Goal: Obtain resource: Obtain resource

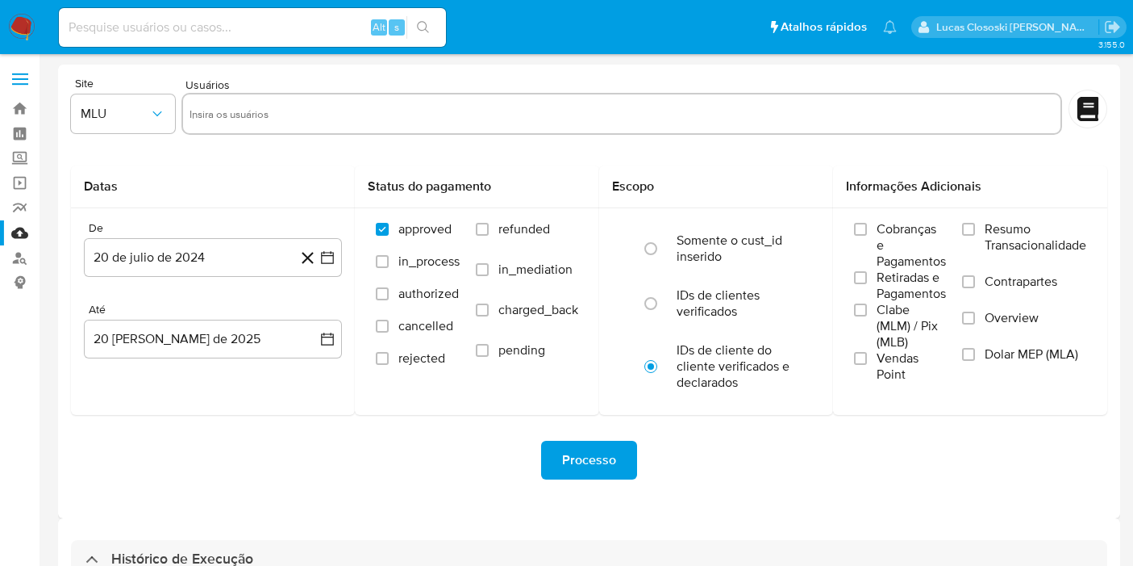
select select "10"
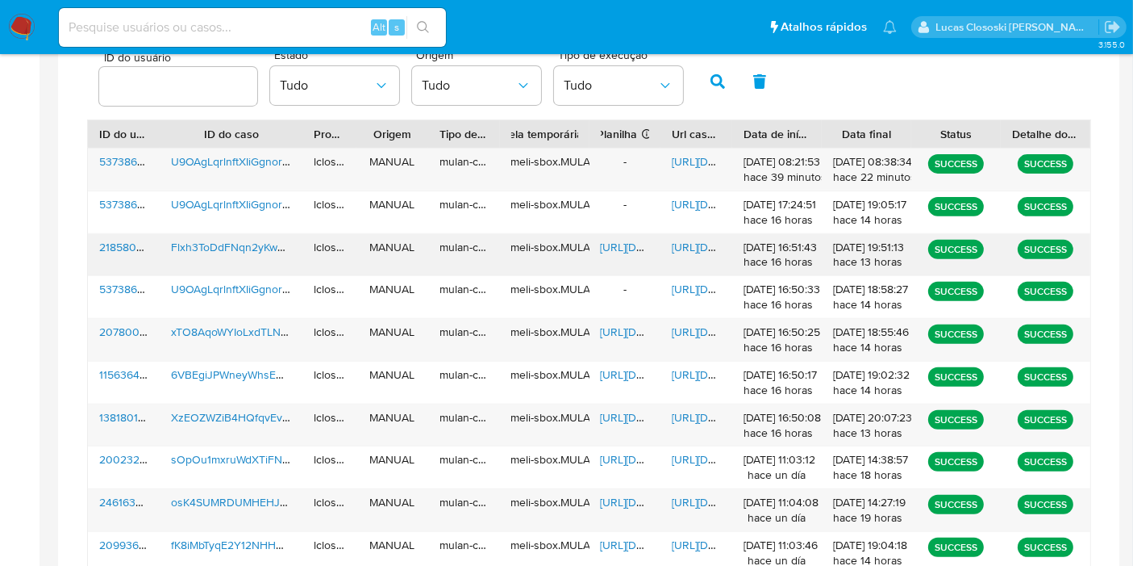
click at [707, 252] on span "https://docs.google.com/document/d/1dqbixlpWlWy5S6WG8xKSEXdcQXYyqGm6EMpwqoqqSZc…" at bounding box center [727, 247] width 111 height 16
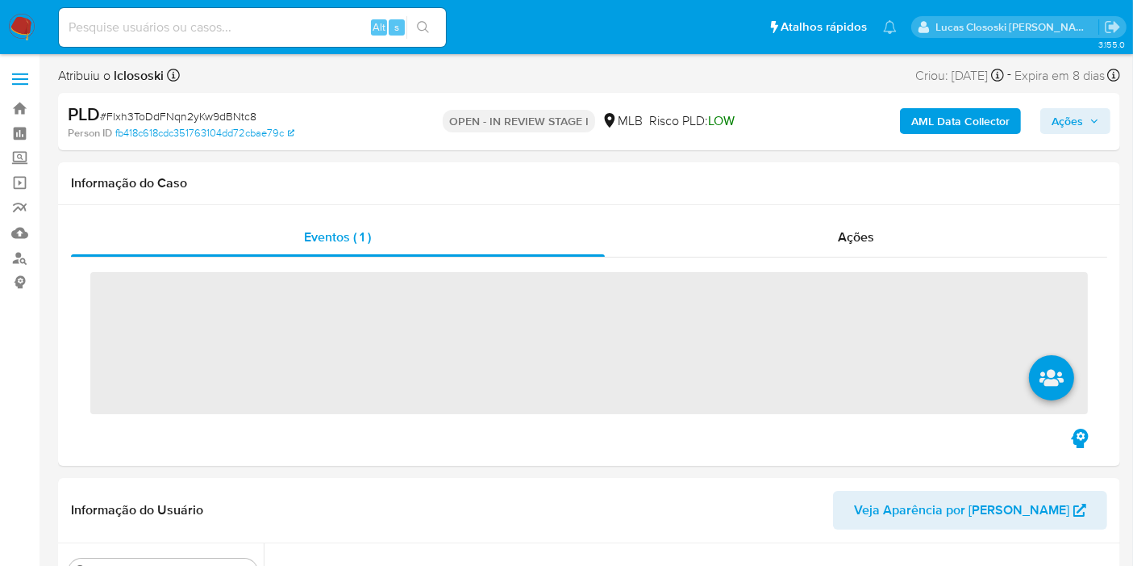
scroll to position [720, 0]
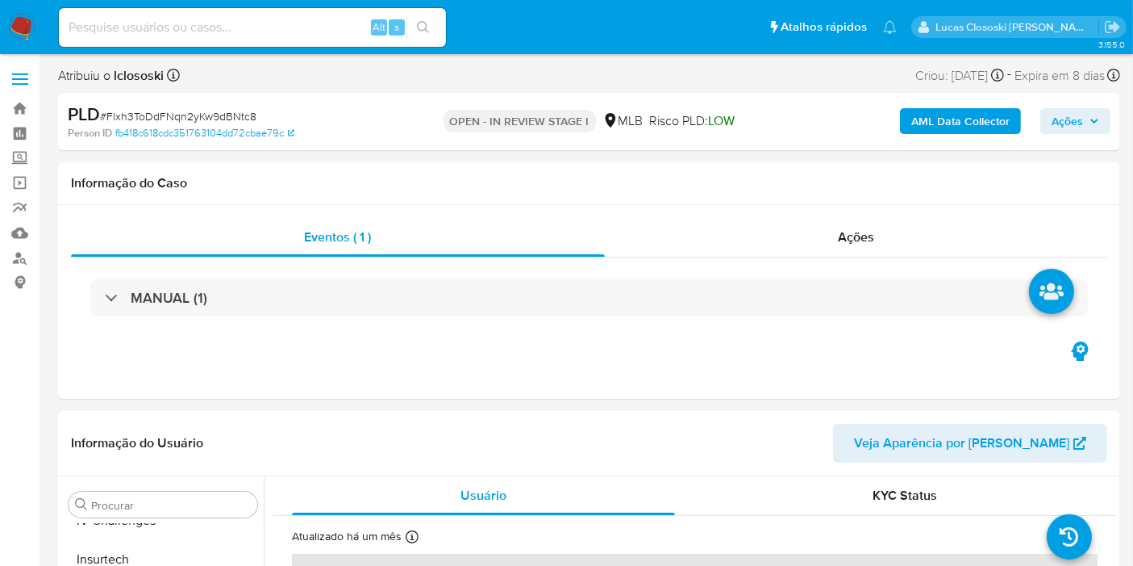
select select "10"
click at [44, 39] on nav "Pausado Ver notificaciones Alt s Atalhos rápidos Presiona las siguientes teclas…" at bounding box center [566, 27] width 1133 height 54
click at [6, 37] on nav "Pausado Ver notificaciones Alt s Atalhos rápidos Presiona las siguientes teclas…" at bounding box center [566, 27] width 1133 height 54
click at [19, 29] on img at bounding box center [21, 27] width 27 height 27
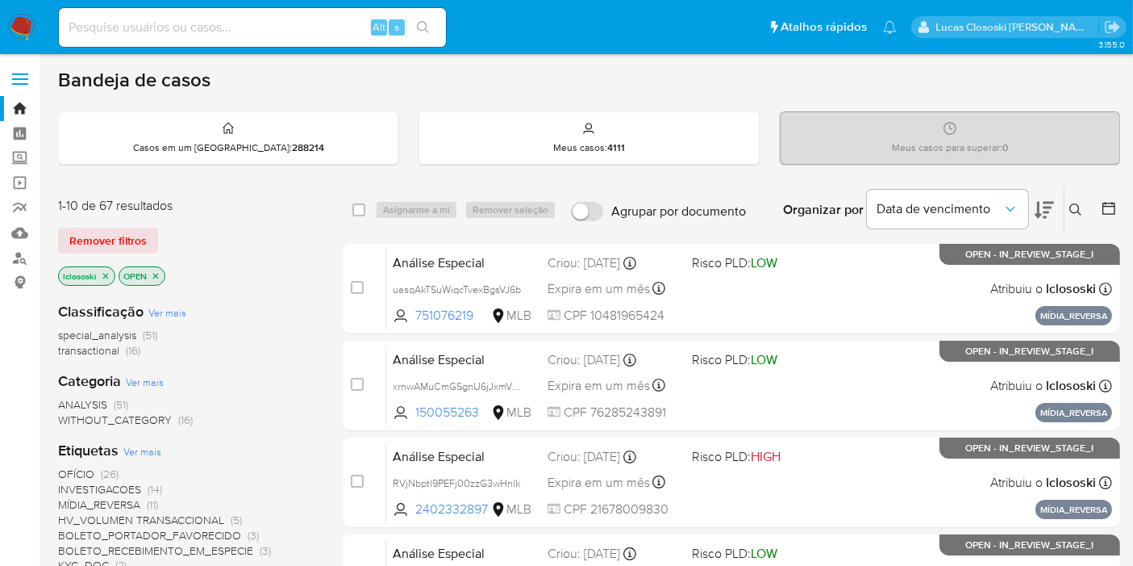
click at [1040, 208] on icon at bounding box center [1044, 209] width 19 height 19
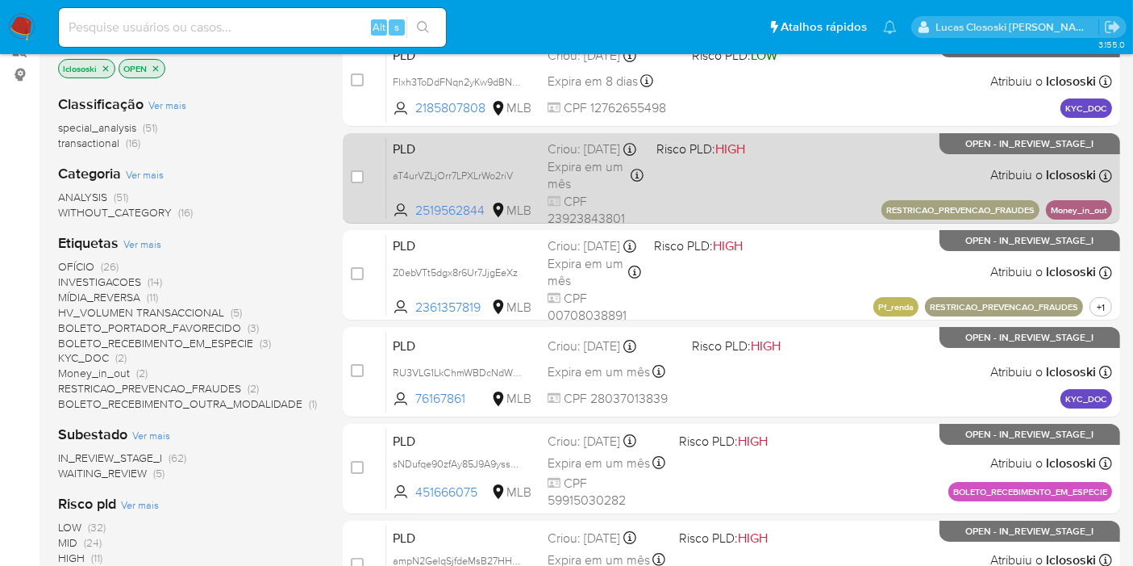
scroll to position [179, 0]
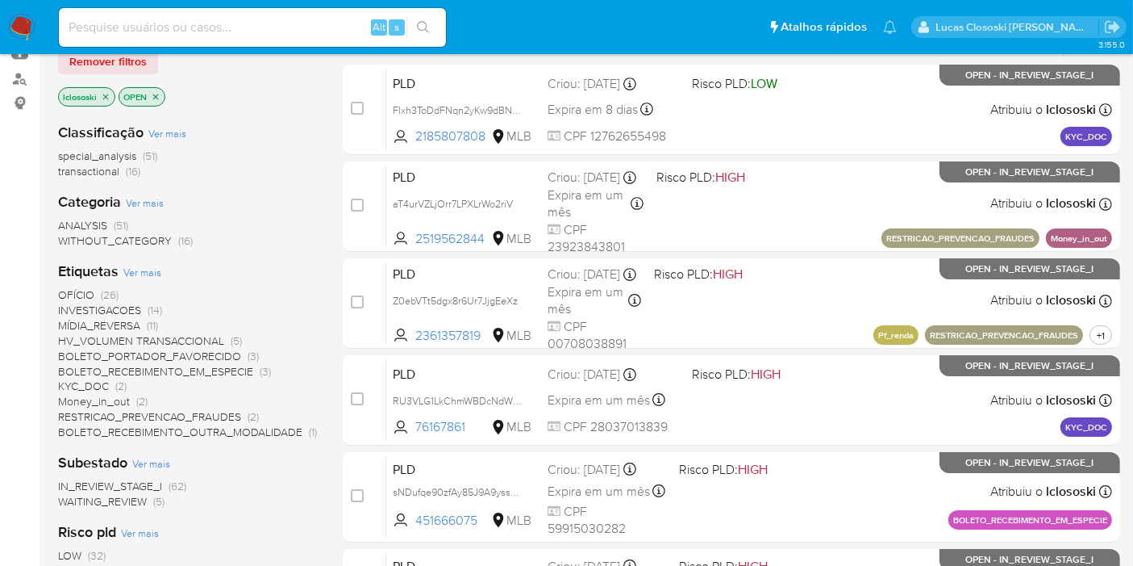
click at [105, 319] on span "MÍDIA_REVERSA" at bounding box center [99, 325] width 82 height 16
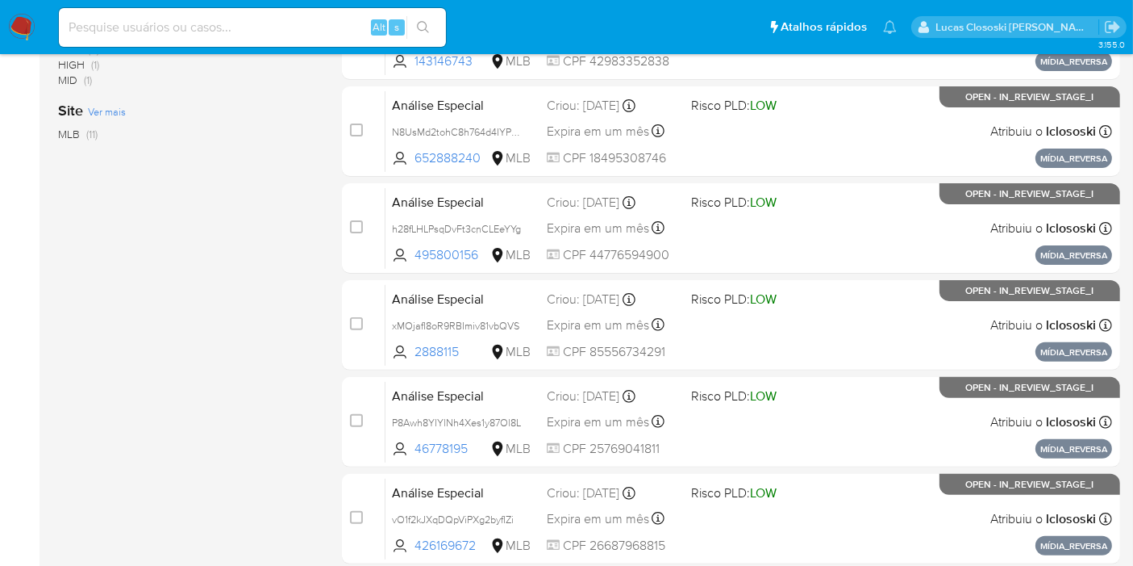
scroll to position [706, 0]
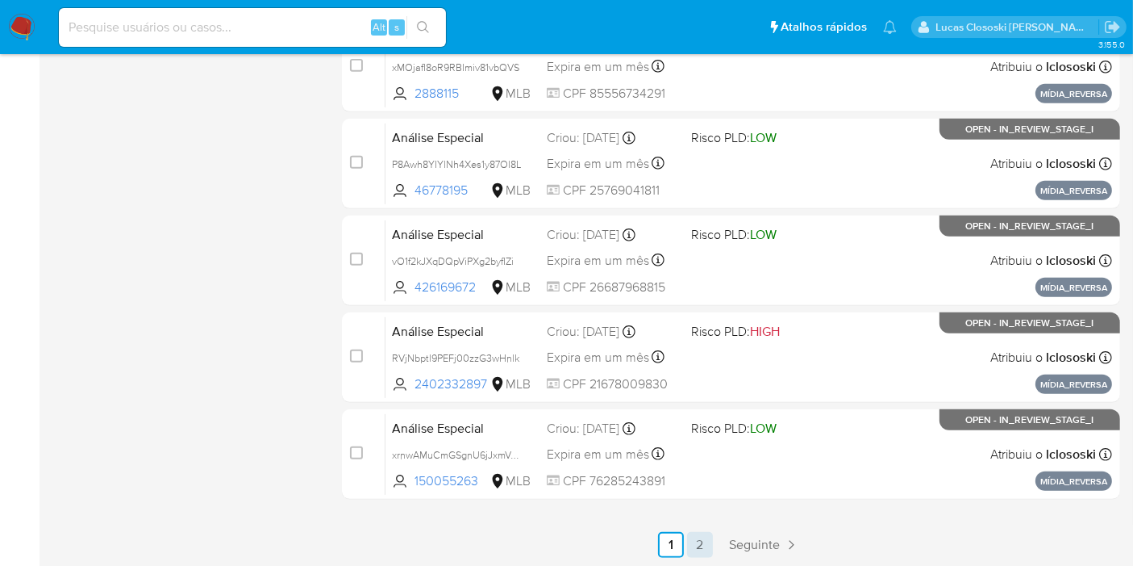
click at [689, 532] on link "2" at bounding box center [700, 545] width 26 height 26
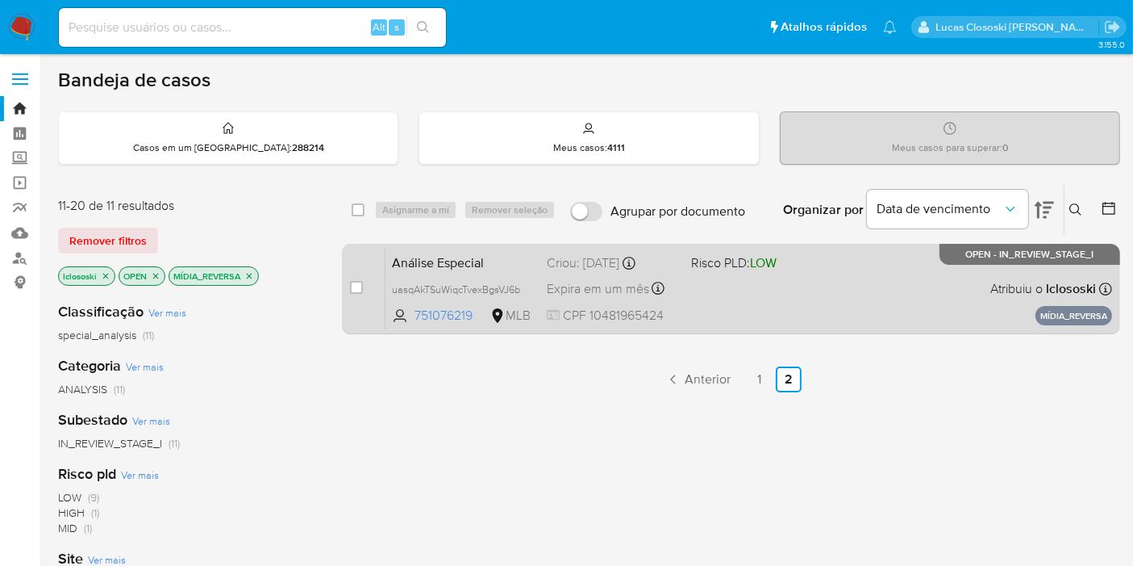
click at [714, 299] on div "Análise Especial uasqAkTSuWiqcTvexBgsVJ6b 751076219 MLB Risco PLD: LOW Criou: 1…" at bounding box center [749, 288] width 727 height 81
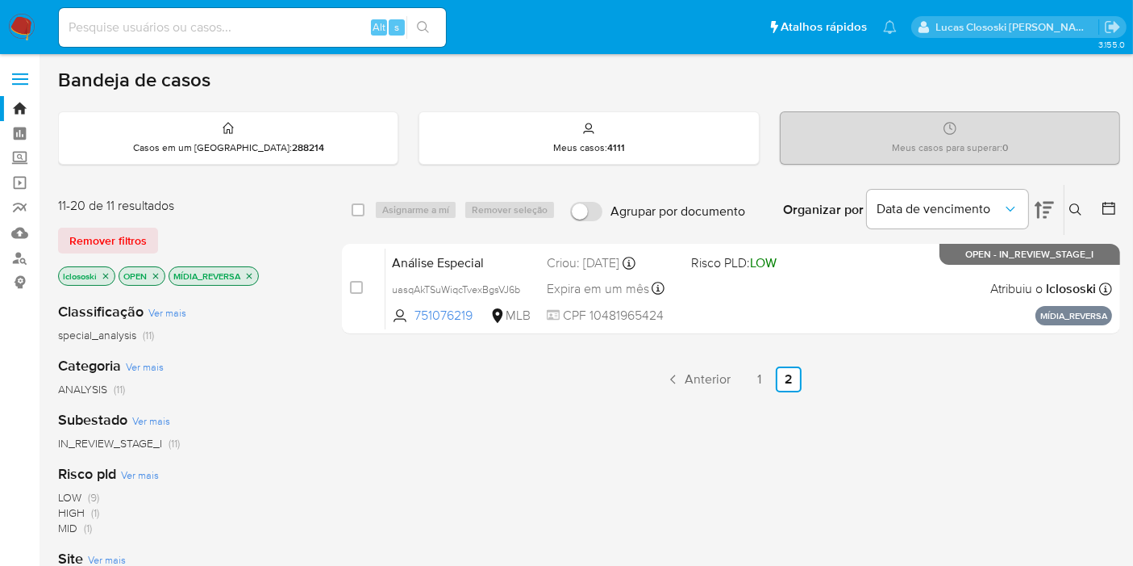
click at [746, 391] on div "select-all-cases-checkbox Asignarme a mí Remover seleção Agrupar por documento …" at bounding box center [731, 549] width 778 height 731
click at [573, 360] on div "select-all-cases-checkbox Asignarme a mí Remover seleção Agrupar por documento …" at bounding box center [731, 549] width 778 height 731
click at [767, 380] on link "1" at bounding box center [760, 379] width 26 height 26
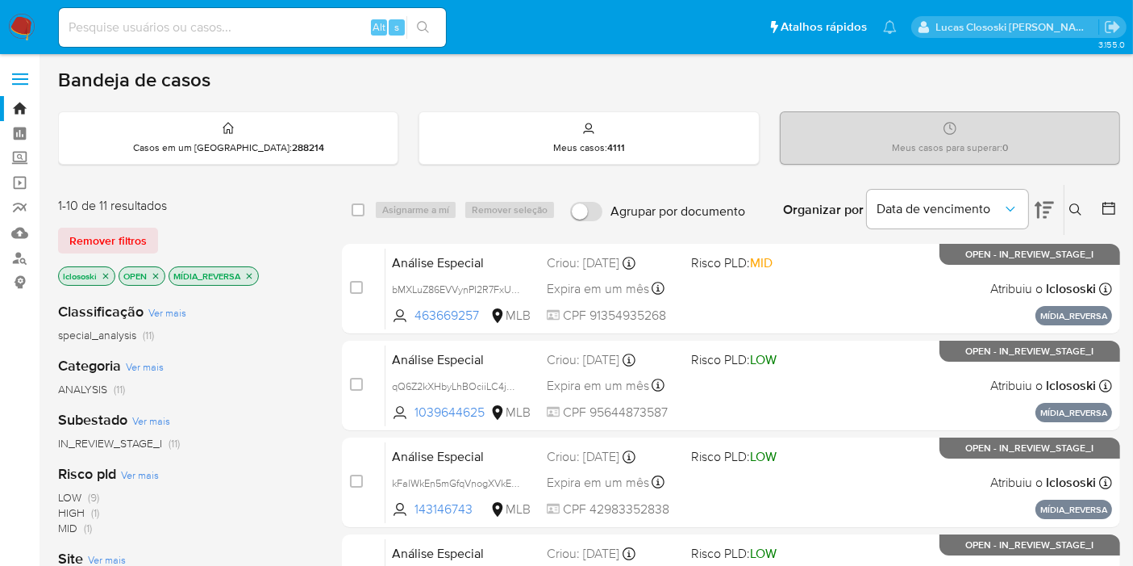
scroll to position [706, 0]
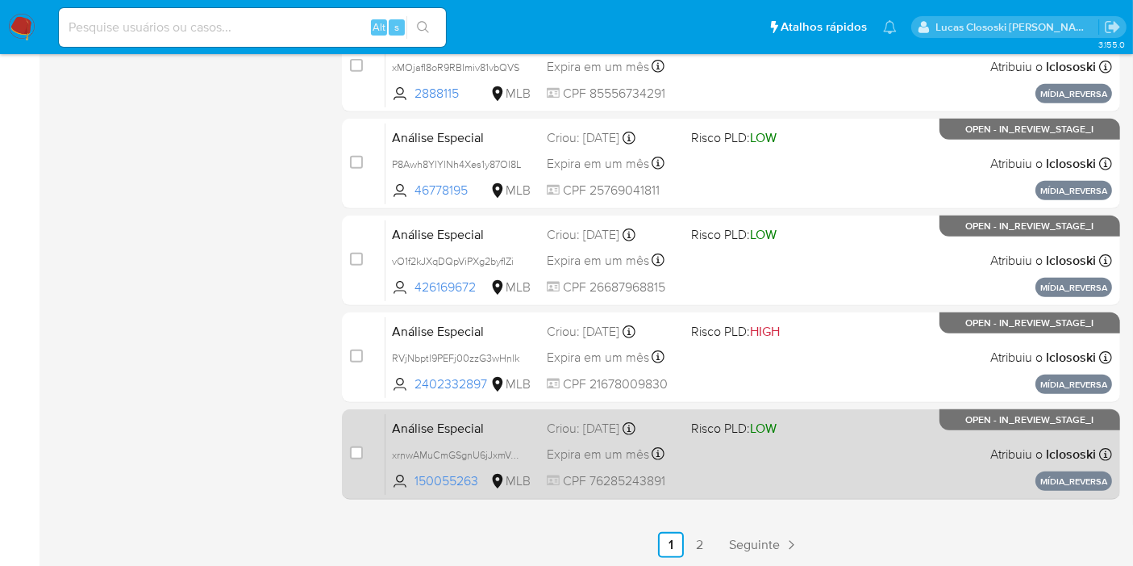
click at [864, 438] on div "Análise Especial xrnwAMuCmGSgnU6jJxmVA6NI 150055263 MLB Risco PLD: LOW Criou: 1…" at bounding box center [749, 453] width 727 height 81
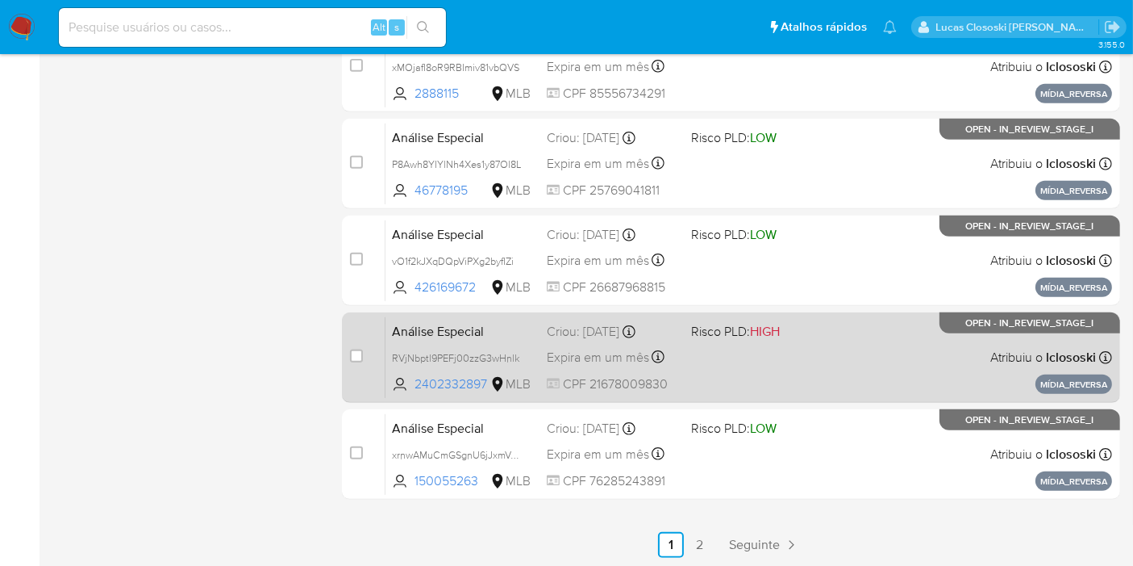
click at [794, 346] on div "Análise Especial RVjNbptl9PEFj00zzG3wHnlk 2402332897 MLB Risco PLD: HIGH Criou:…" at bounding box center [749, 356] width 727 height 81
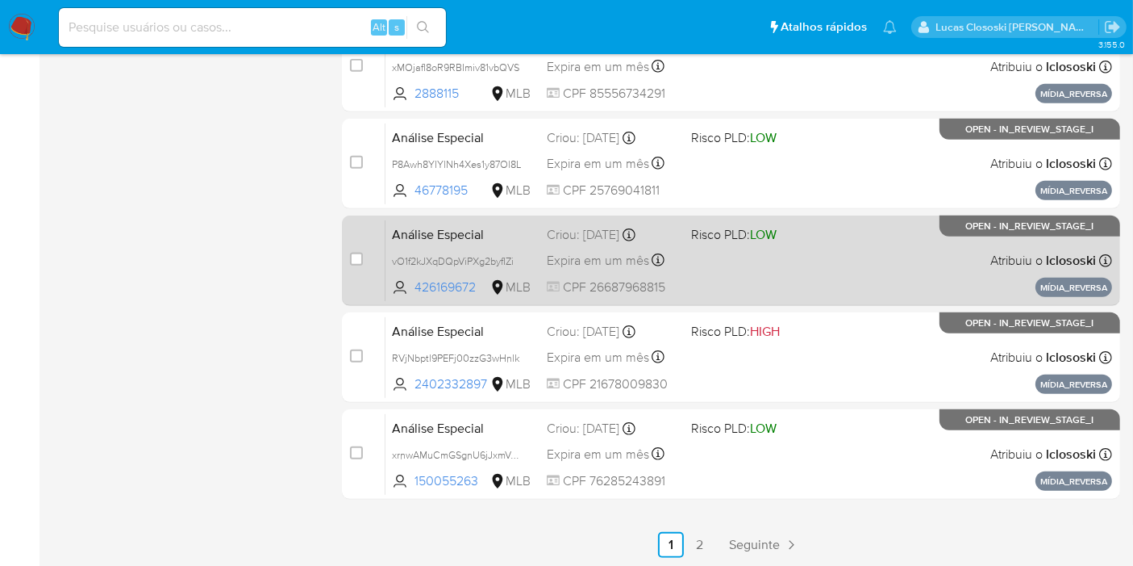
click at [778, 259] on div "Análise Especial vO1f2kJXqDQpViPXg2byfIZi 426169672 MLB Risco PLD: LOW Criou: 1…" at bounding box center [749, 259] width 727 height 81
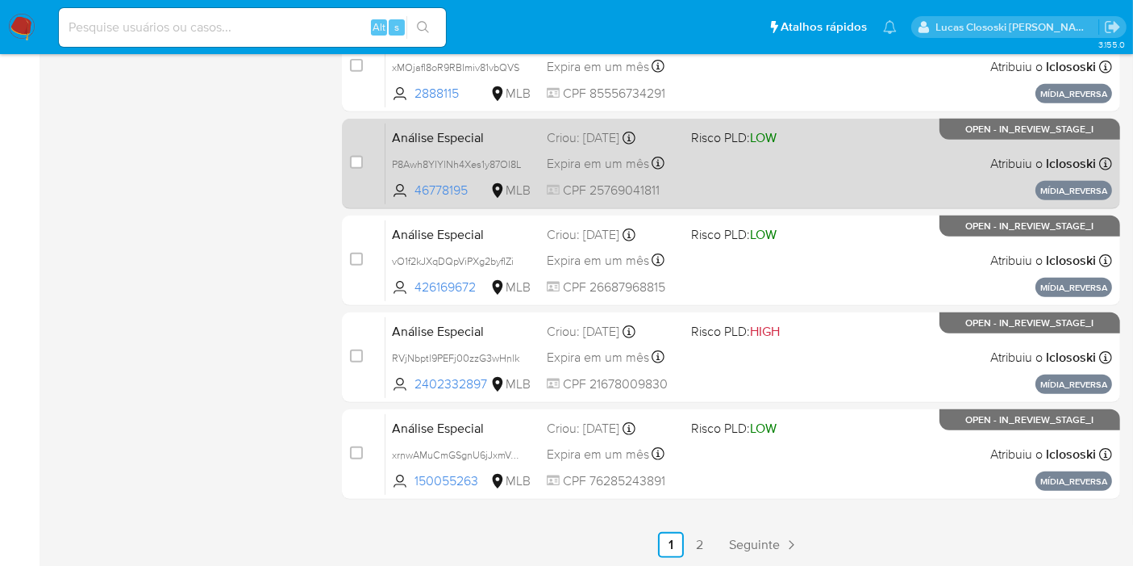
click at [786, 157] on div "Análise Especial P8Awh8YIYlNh4Xes1y87Ol8L 46778195 MLB Risco PLD: LOW Criou: 18…" at bounding box center [749, 163] width 727 height 81
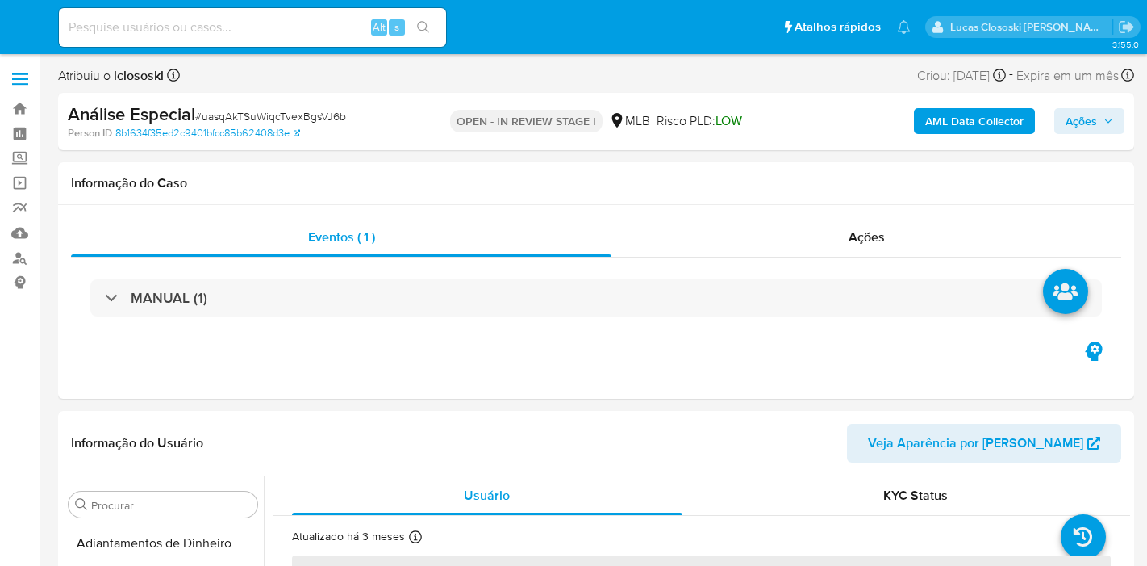
select select "10"
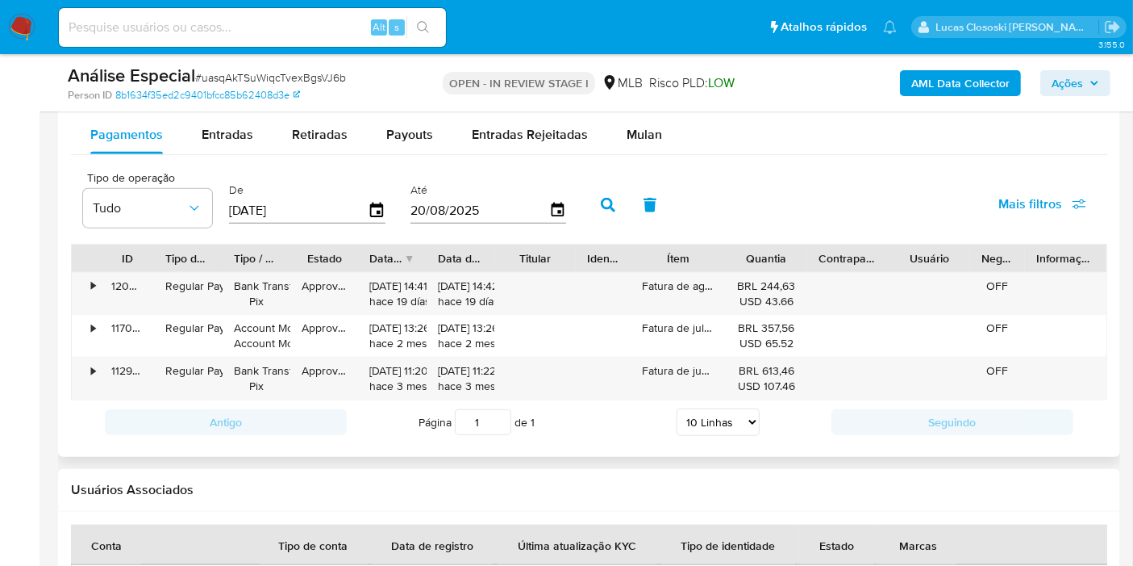
scroll to position [1613, 0]
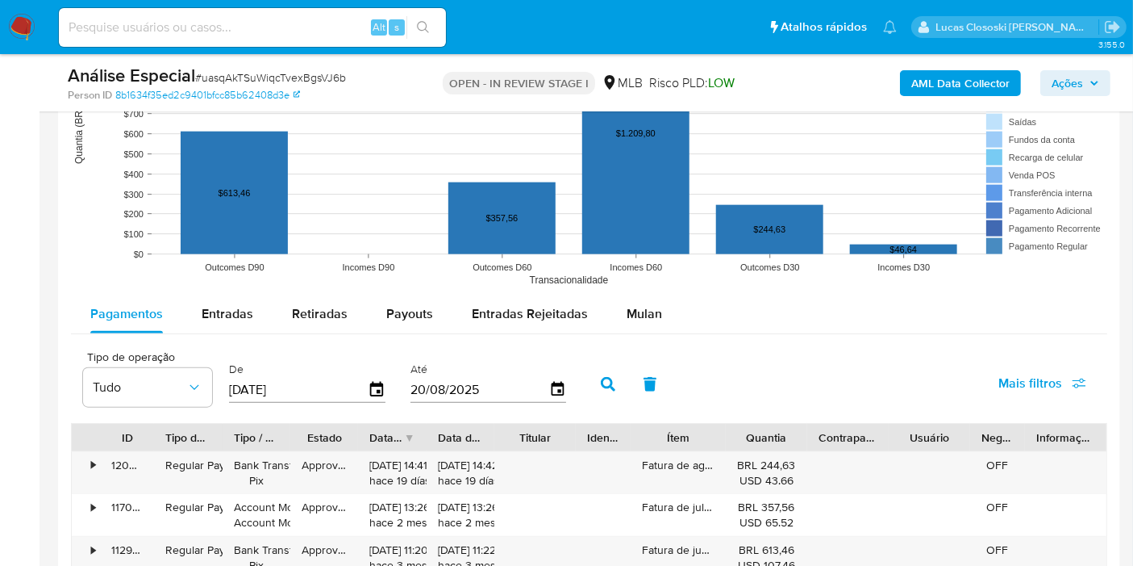
click at [633, 334] on div "Pagamentos Entradas Retiradas Payouts Entradas Rejeitadas Mulan Tipo de operaçã…" at bounding box center [589, 458] width 1037 height 328
click at [633, 312] on span "Mulan" at bounding box center [644, 313] width 35 height 19
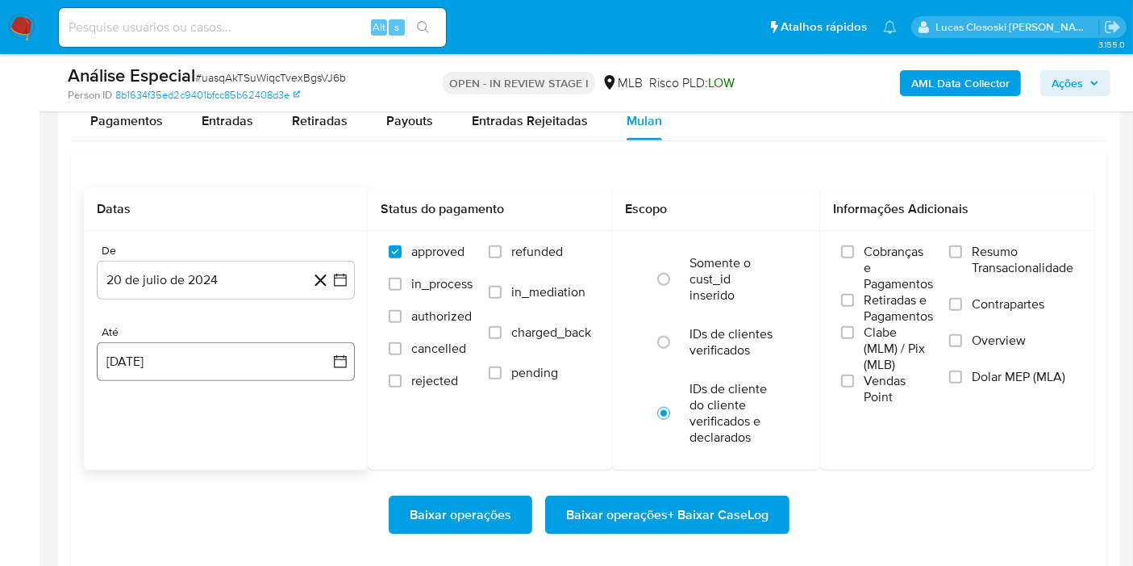
scroll to position [1882, 0]
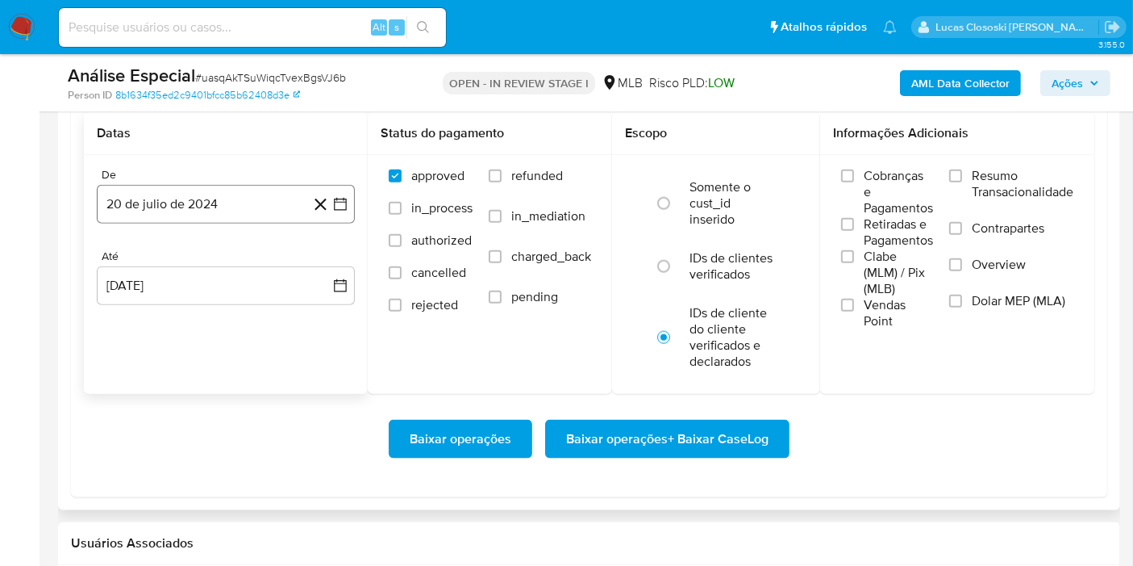
click at [344, 201] on icon "button" at bounding box center [340, 204] width 16 height 16
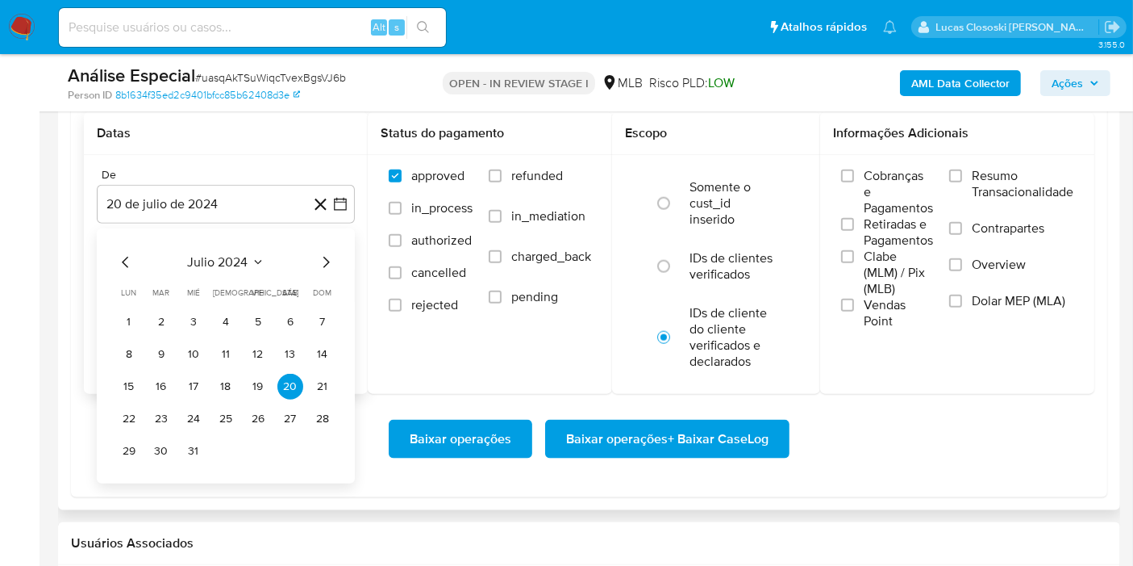
click at [190, 254] on span "julio 2024" at bounding box center [218, 262] width 61 height 16
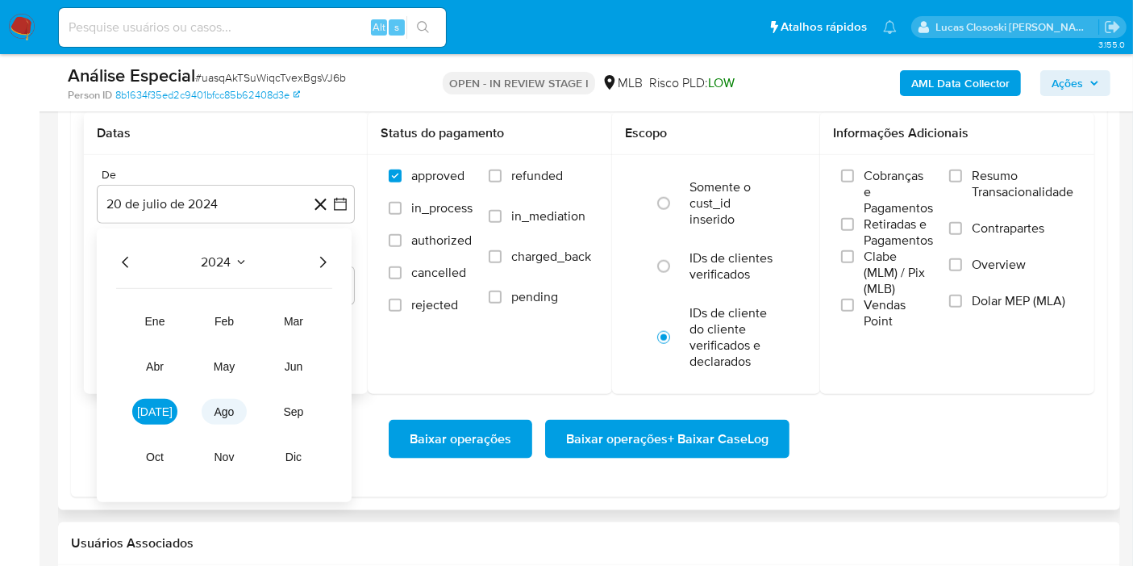
click at [209, 417] on button "ago" at bounding box center [224, 412] width 45 height 26
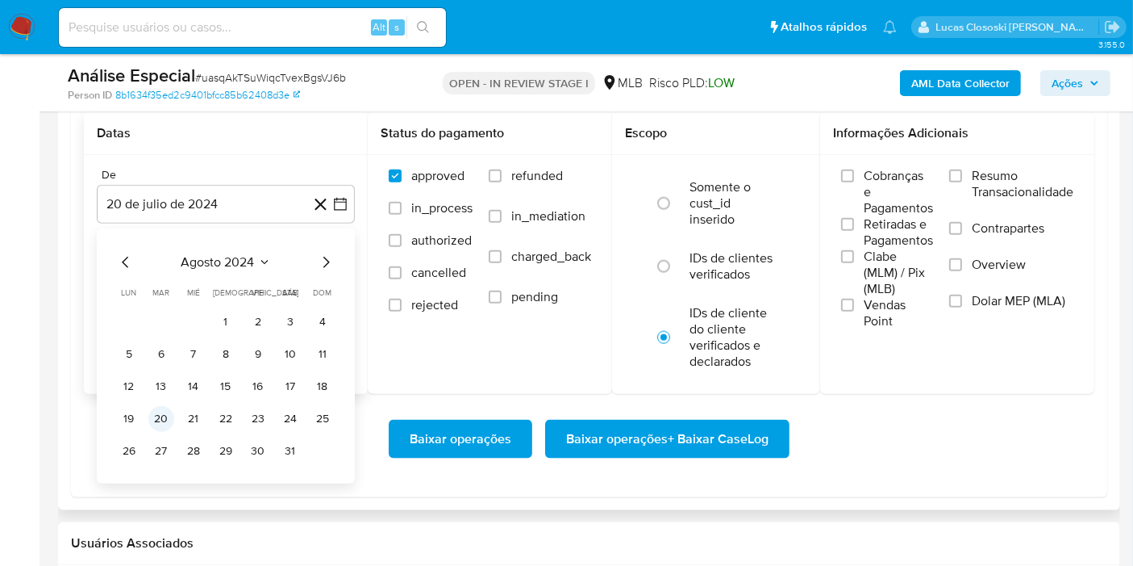
click at [164, 417] on button "20" at bounding box center [161, 419] width 26 height 26
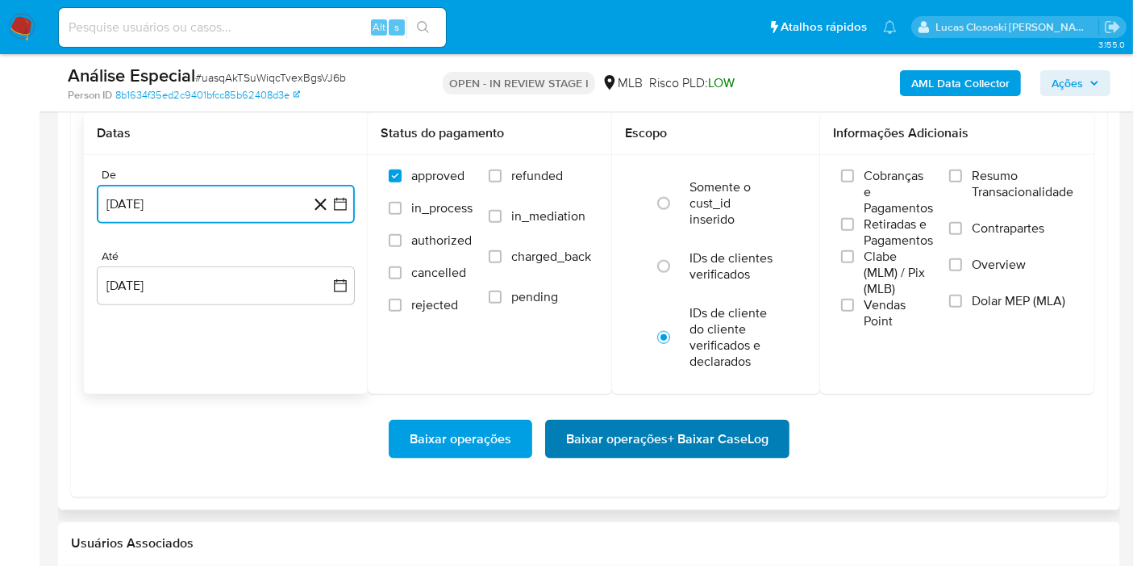
click at [659, 437] on span "Baixar operações + Baixar CaseLog" at bounding box center [667, 438] width 202 height 35
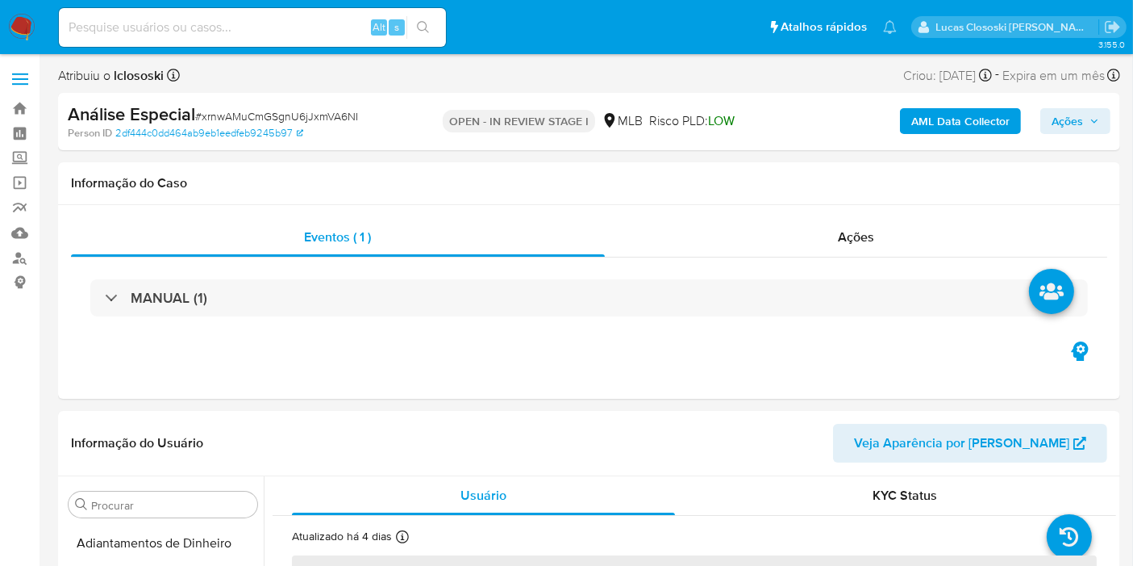
select select "10"
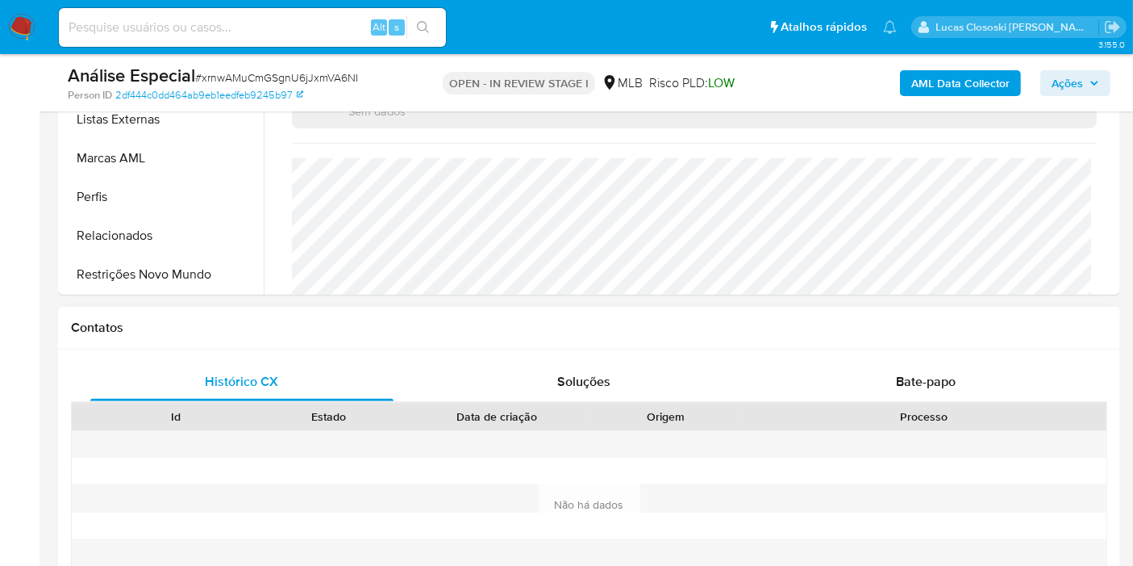
scroll to position [753, 0]
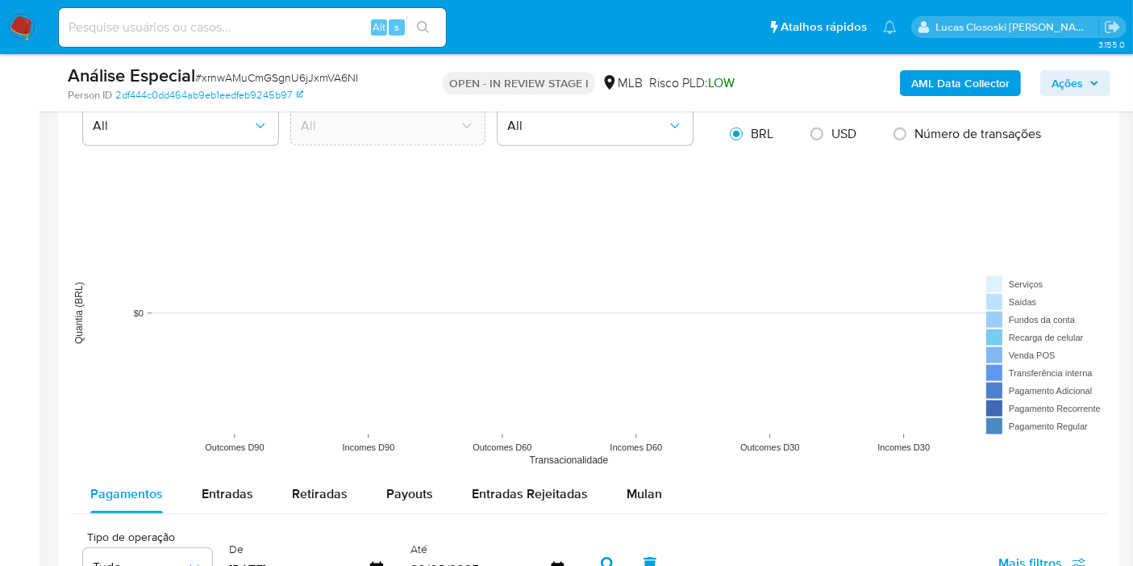
drag, startPoint x: 624, startPoint y: 476, endPoint x: 614, endPoint y: 466, distance: 13.7
click at [627, 478] on div "Mulan" at bounding box center [644, 493] width 35 height 39
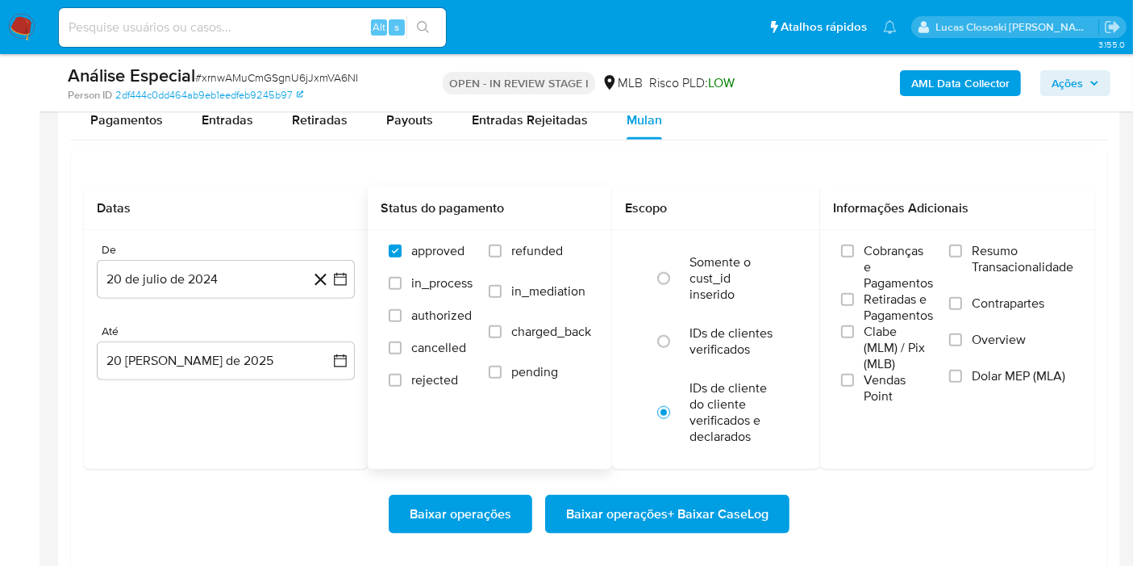
scroll to position [1882, 0]
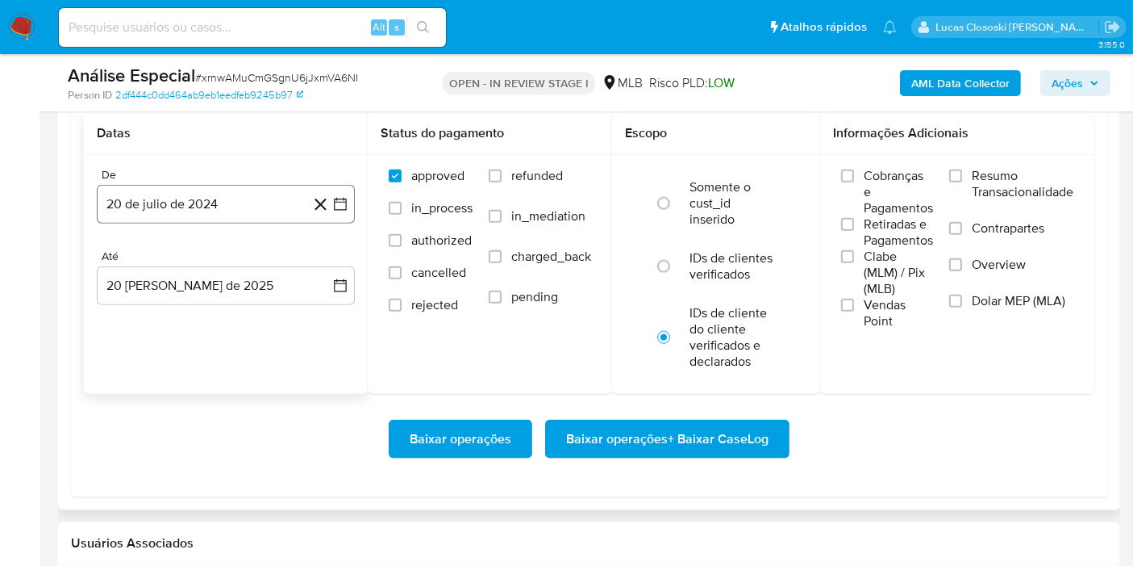
click at [353, 206] on button "20 de julio de 2024" at bounding box center [226, 204] width 258 height 39
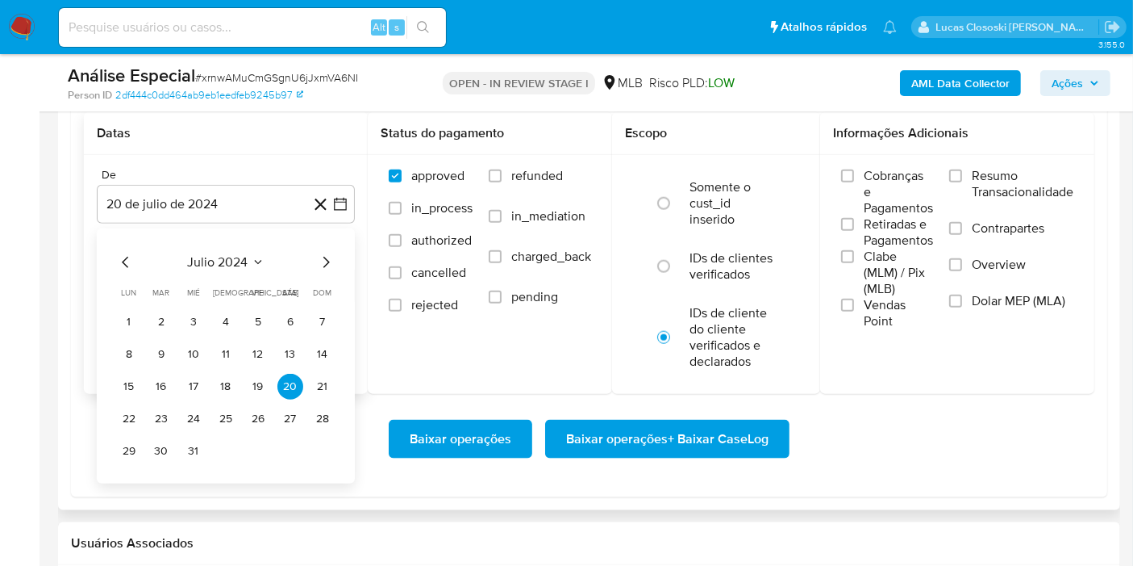
click at [343, 256] on div "julio 2024 julio 2024 lun lunes mar martes mié miércoles jue jueves vie viernes…" at bounding box center [226, 355] width 258 height 255
click at [337, 259] on div "julio 2024 julio 2024 lun lunes mar martes mié miércoles jue jueves vie viernes…" at bounding box center [226, 355] width 258 height 255
click at [331, 260] on icon "Mes siguiente" at bounding box center [325, 262] width 19 height 19
click at [165, 420] on button "20" at bounding box center [161, 419] width 26 height 26
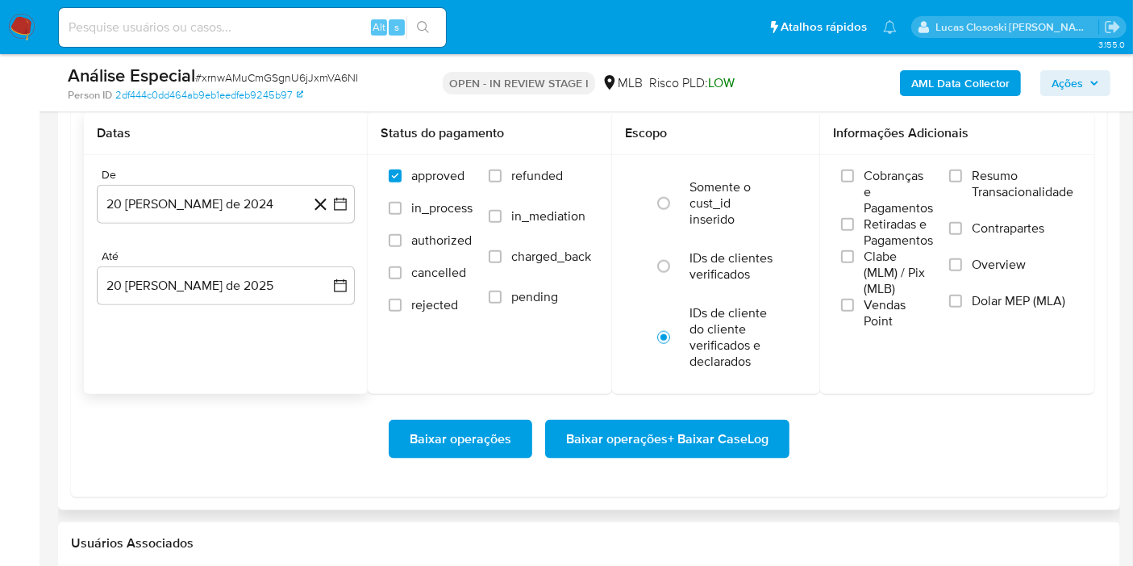
click at [644, 413] on div "Baixar operações Baixar operações + Baixar CaseLog" at bounding box center [589, 439] width 1011 height 90
click at [641, 425] on span "Baixar operações + Baixar CaseLog" at bounding box center [667, 438] width 202 height 35
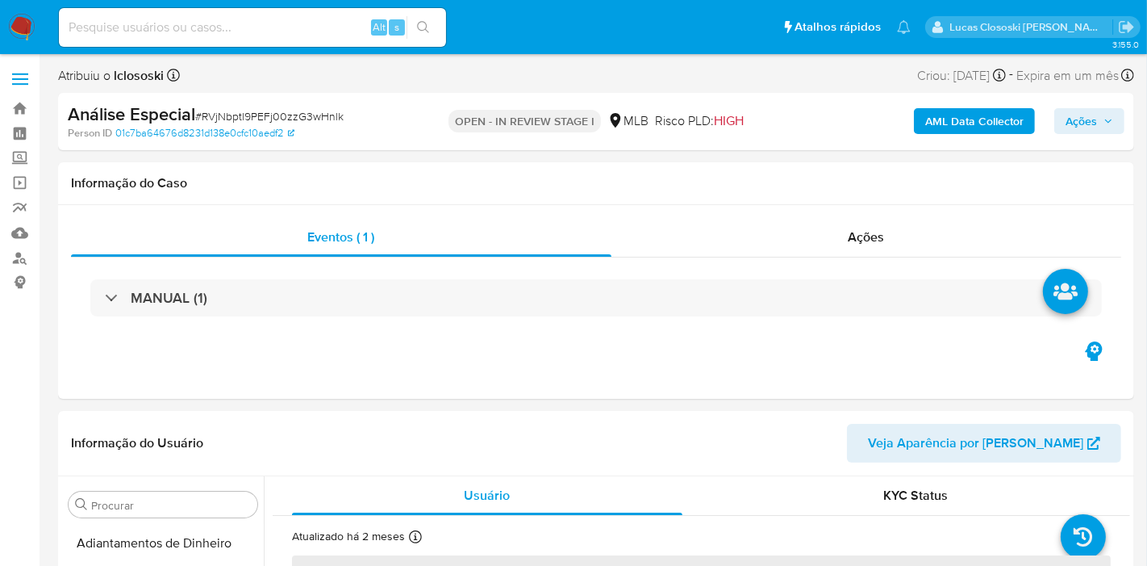
select select "10"
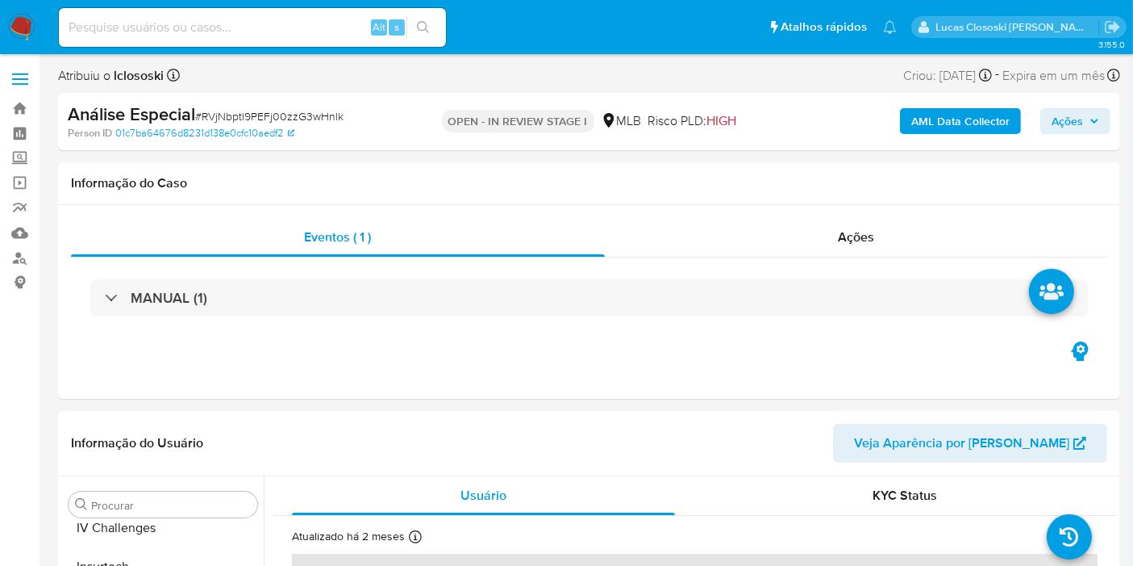
scroll to position [720, 0]
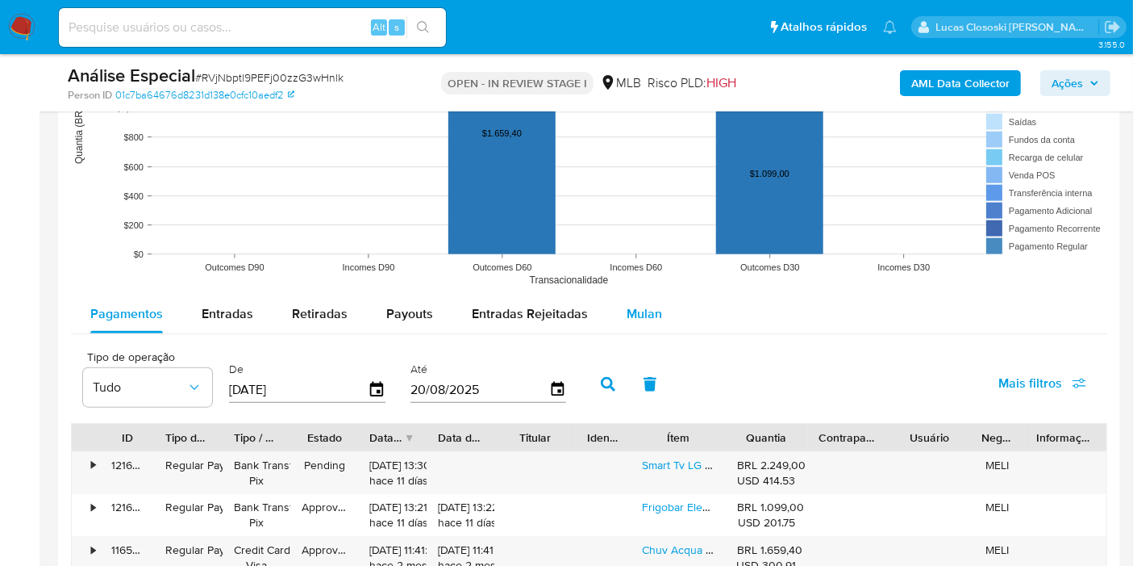
click at [640, 322] on div "Mulan" at bounding box center [644, 313] width 35 height 39
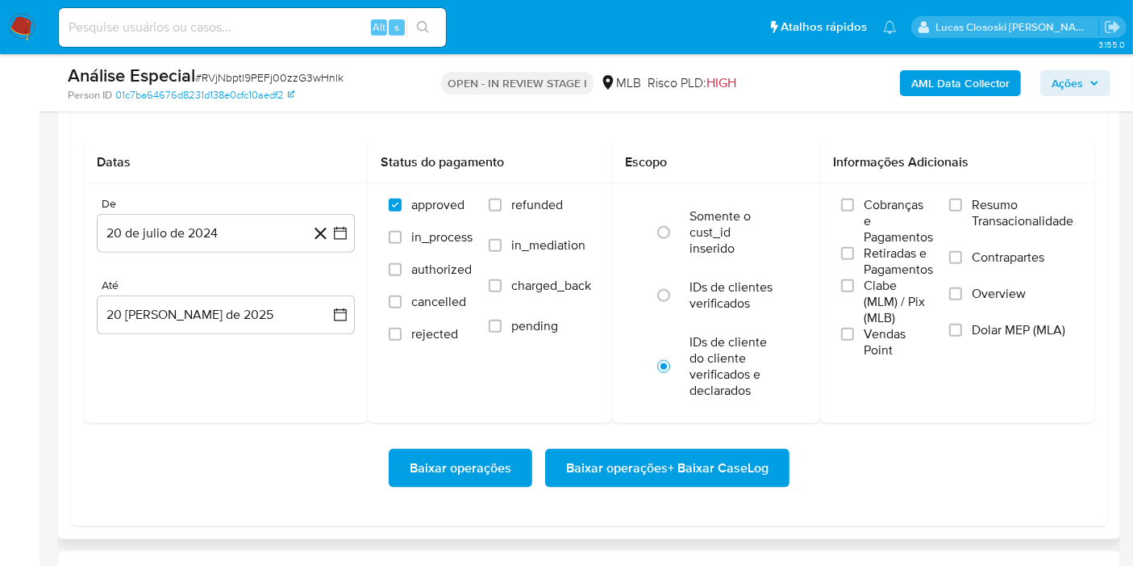
scroll to position [1882, 0]
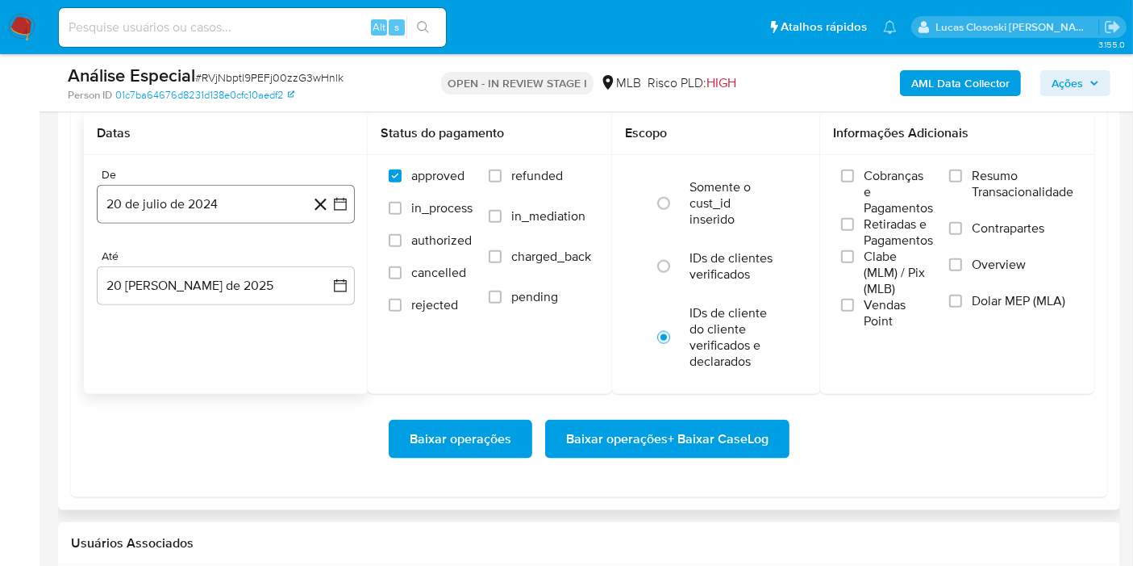
click at [344, 203] on icon "button" at bounding box center [340, 204] width 16 height 16
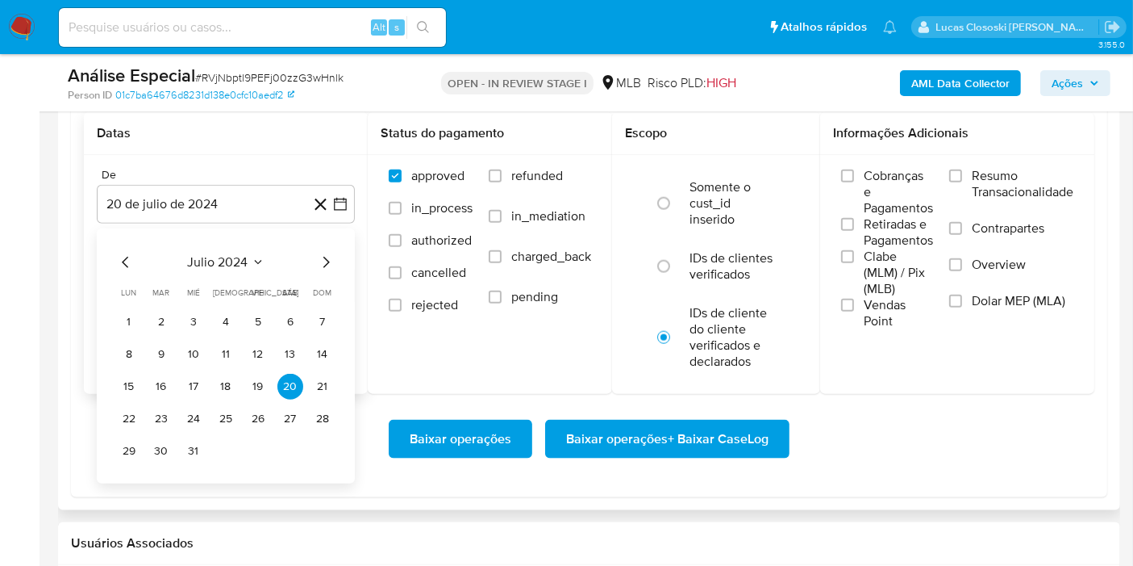
click at [332, 260] on icon "Mes siguiente" at bounding box center [325, 262] width 19 height 19
click at [164, 407] on button "20" at bounding box center [161, 419] width 26 height 26
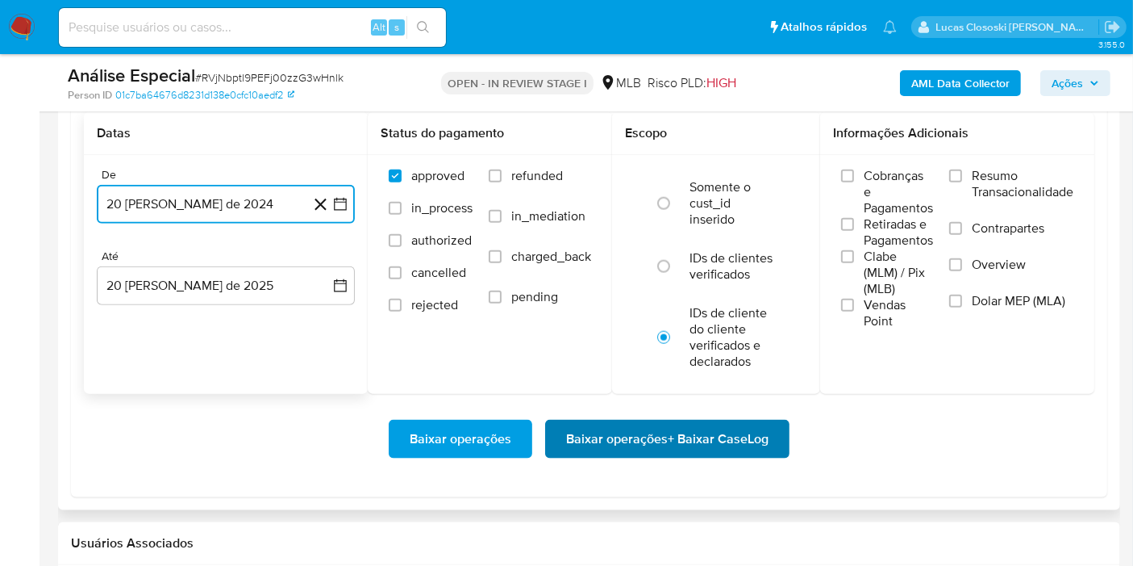
click at [657, 434] on span "Baixar operações + Baixar CaseLog" at bounding box center [667, 438] width 202 height 35
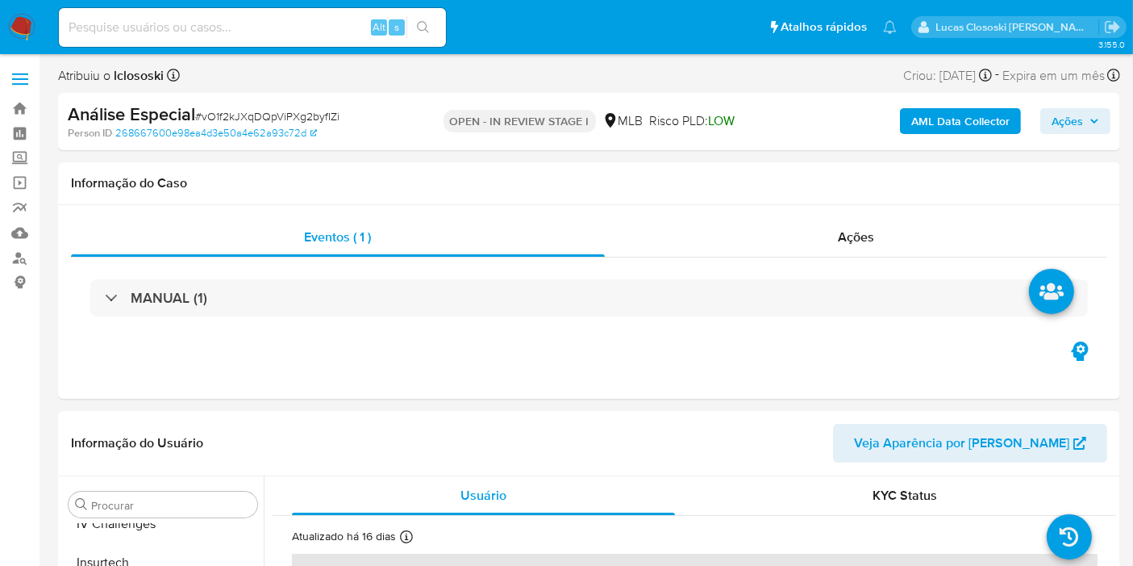
select select "10"
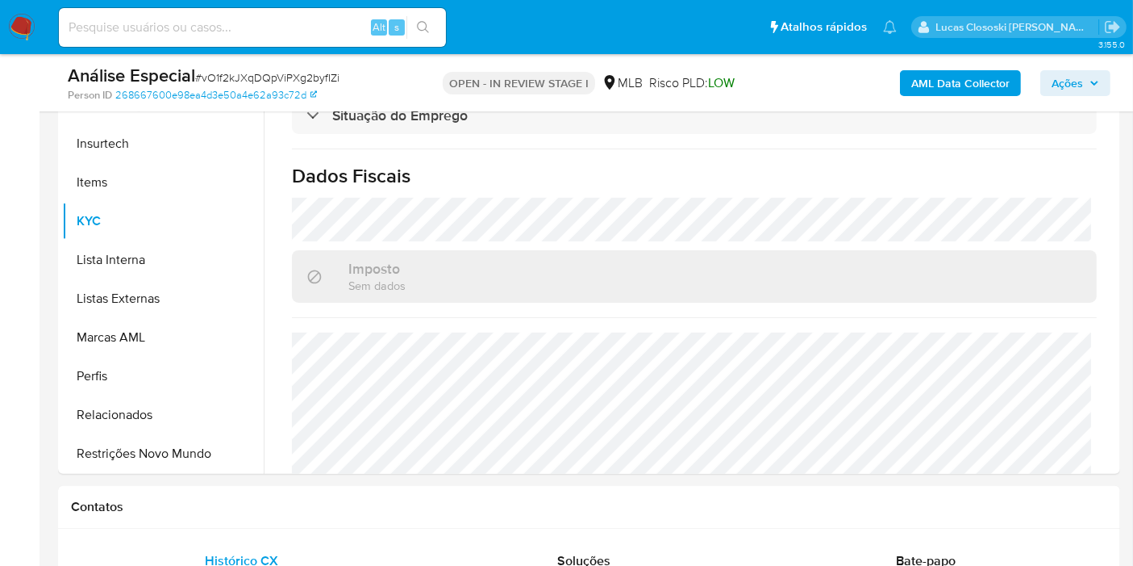
scroll to position [753, 0]
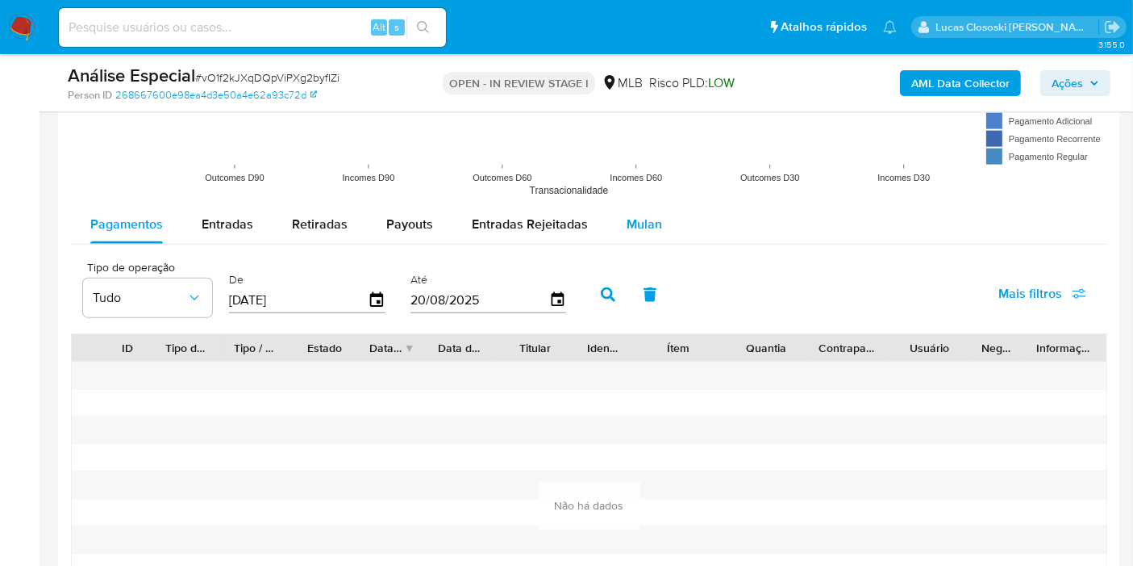
click at [613, 225] on button "Mulan" at bounding box center [644, 224] width 74 height 39
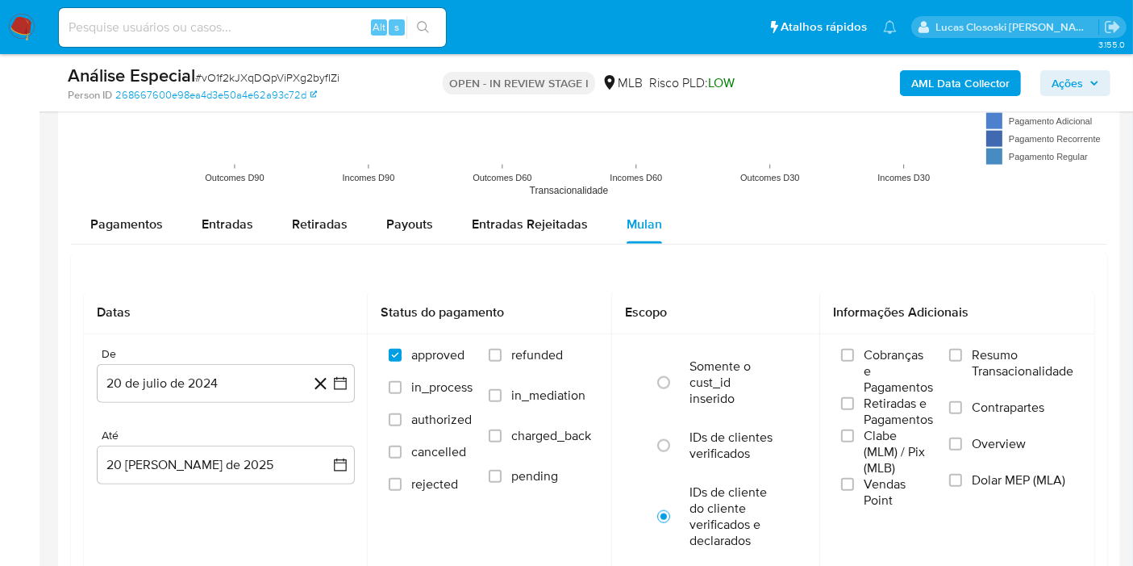
scroll to position [1882, 0]
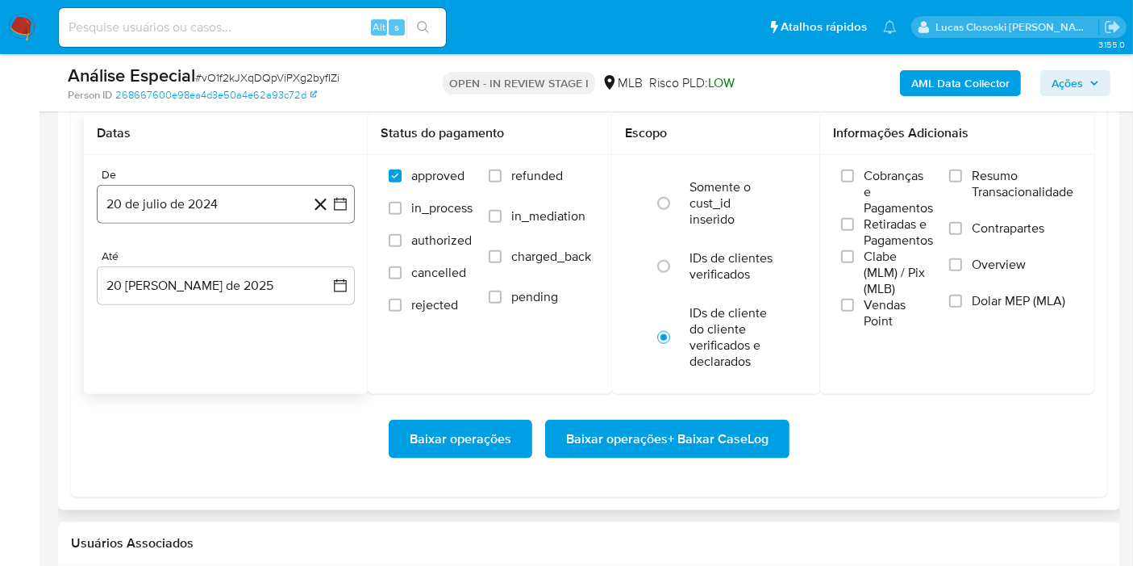
click at [345, 204] on icon "button" at bounding box center [340, 204] width 13 height 13
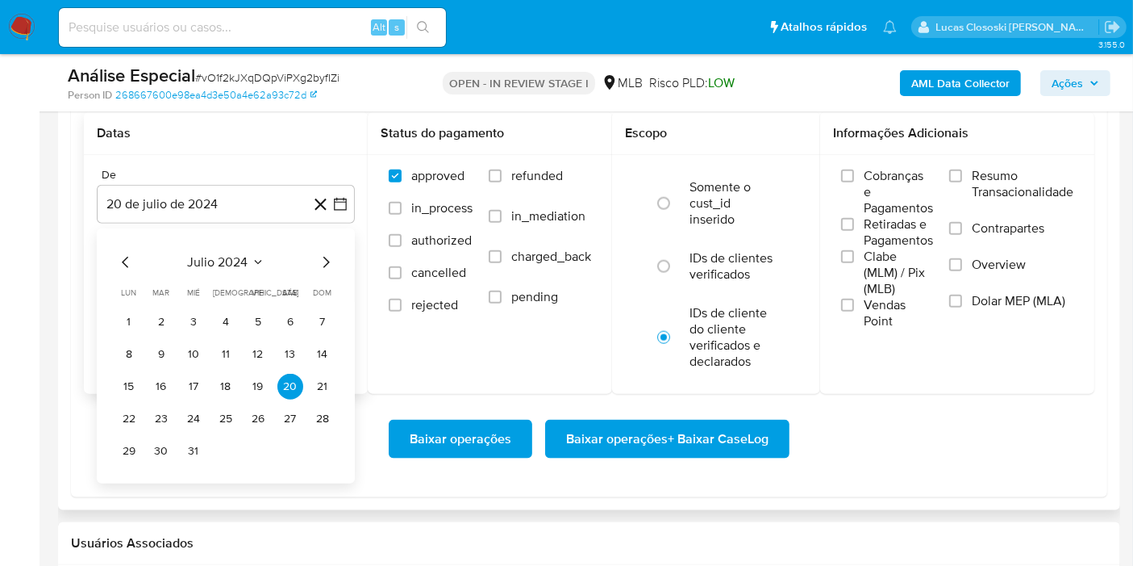
click at [216, 261] on span "julio 2024" at bounding box center [218, 262] width 61 height 16
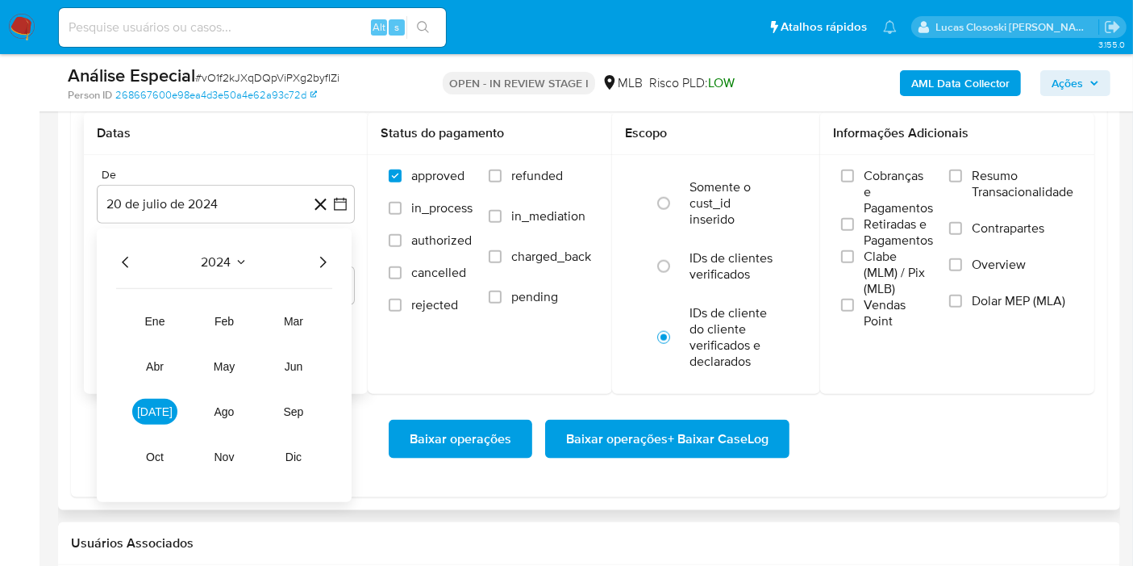
click at [324, 261] on icon "Año siguiente" at bounding box center [322, 262] width 19 height 19
click at [221, 405] on span "ago" at bounding box center [224, 411] width 22 height 13
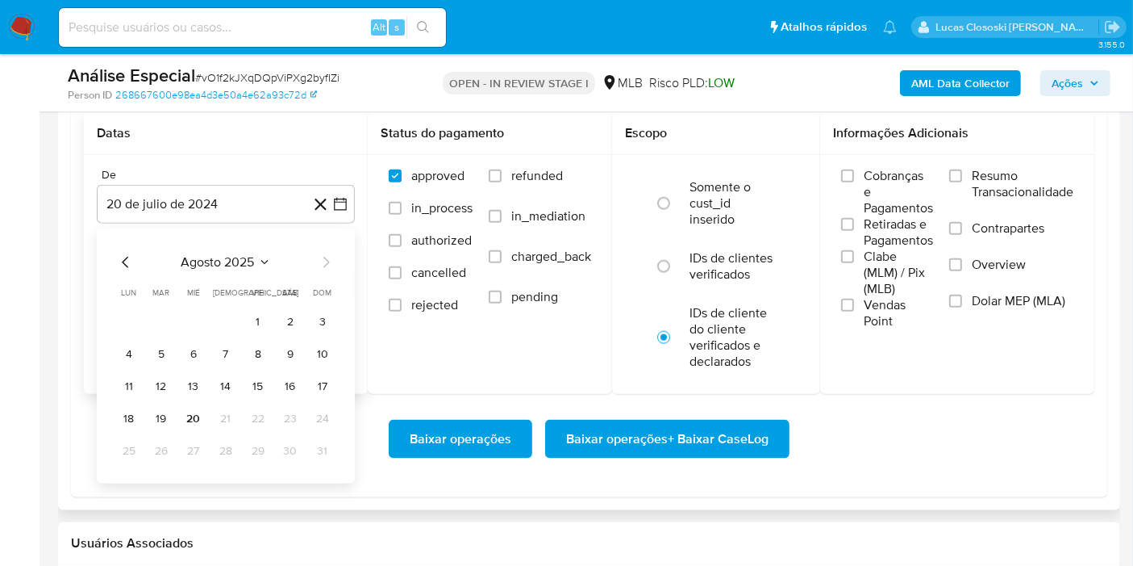
click at [161, 253] on div "agosto 2025" at bounding box center [225, 262] width 219 height 19
click at [214, 261] on span "agosto 2025" at bounding box center [218, 262] width 73 height 16
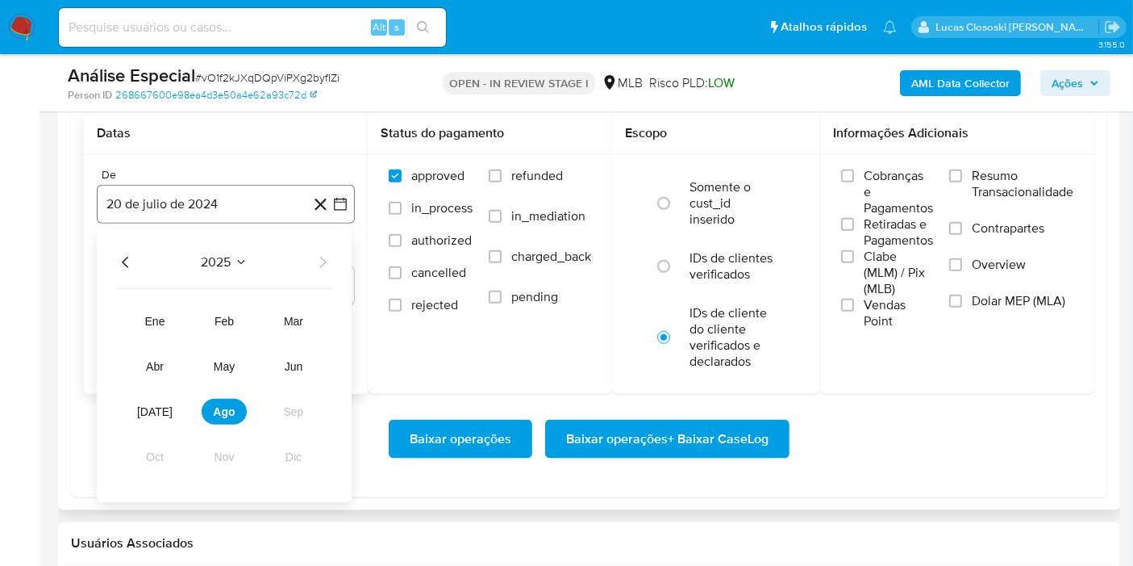
click at [221, 204] on button "20 de julio de 2024" at bounding box center [226, 204] width 258 height 39
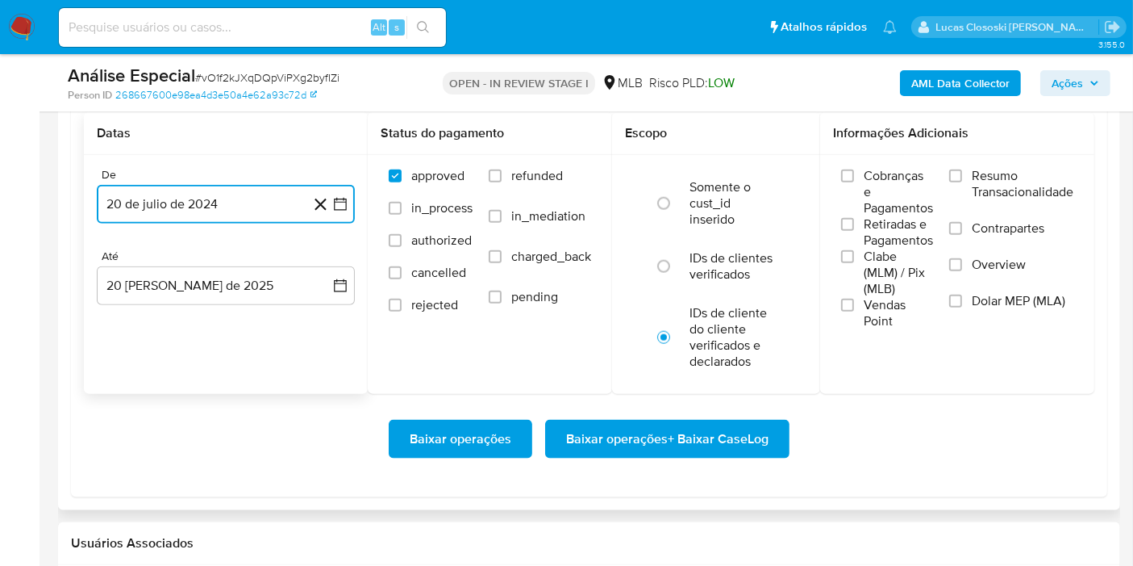
click at [344, 203] on icon "button" at bounding box center [340, 204] width 16 height 16
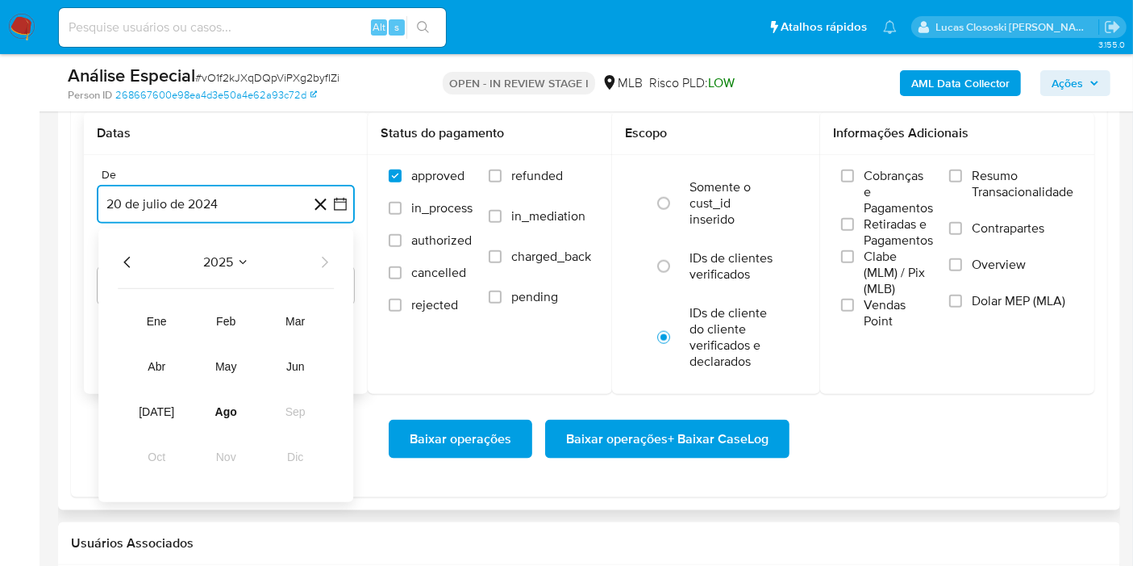
click at [221, 264] on span "2025" at bounding box center [218, 262] width 30 height 16
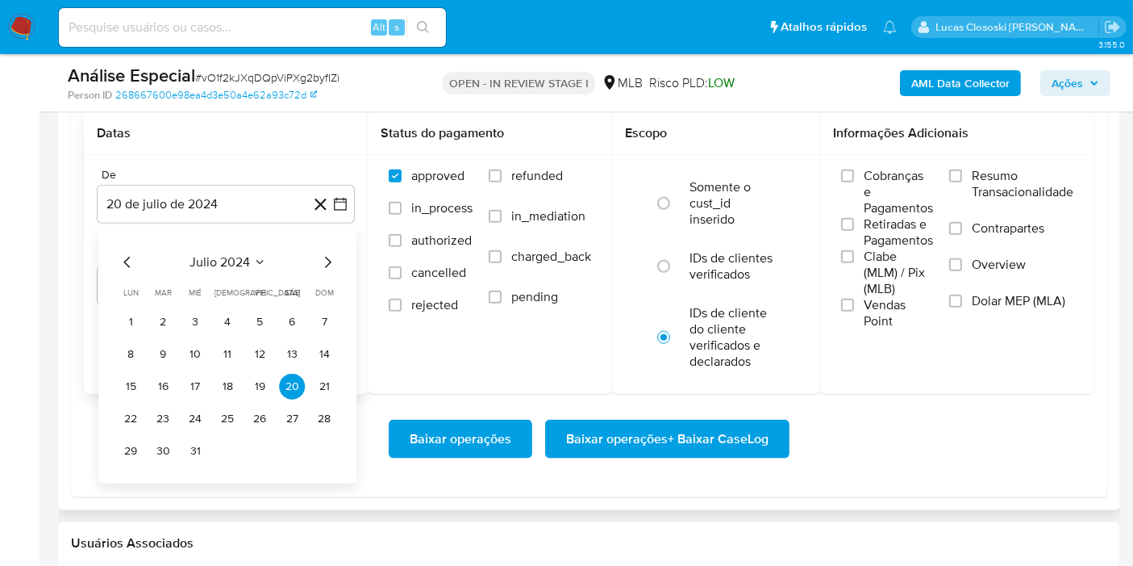
click at [324, 265] on icon "Mes siguiente" at bounding box center [327, 262] width 19 height 19
click at [324, 265] on icon "Mes siguiente" at bounding box center [325, 262] width 19 height 19
click at [117, 257] on icon "Mes anterior" at bounding box center [125, 262] width 19 height 19
click at [160, 409] on button "20" at bounding box center [161, 419] width 26 height 26
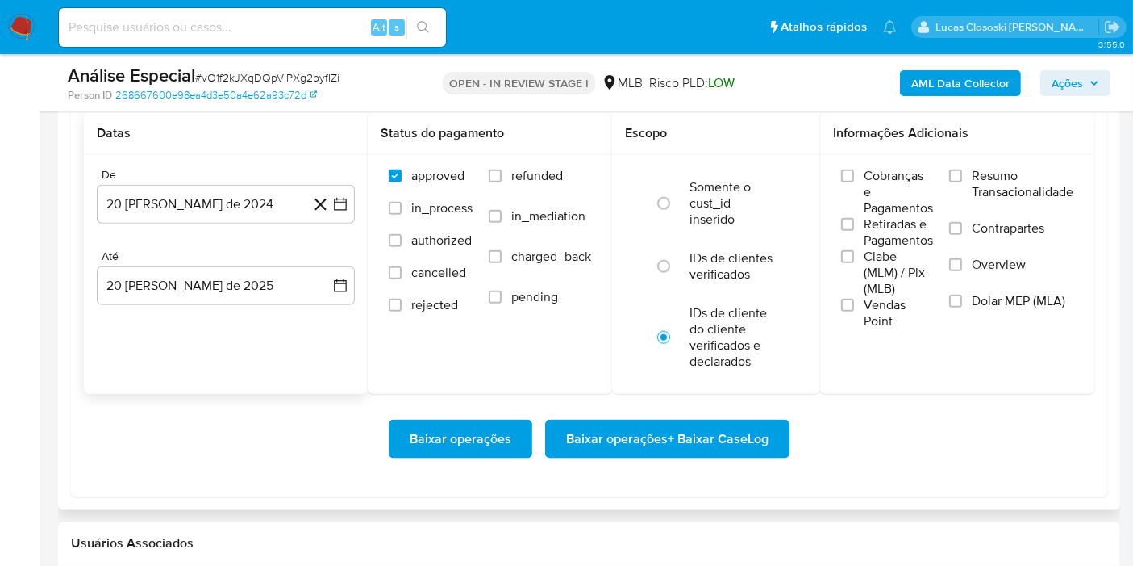
click at [665, 457] on div "Baixar operações Baixar operações + Baixar CaseLog" at bounding box center [589, 439] width 1011 height 90
click at [684, 436] on span "Baixar operações + Baixar CaseLog" at bounding box center [667, 438] width 202 height 35
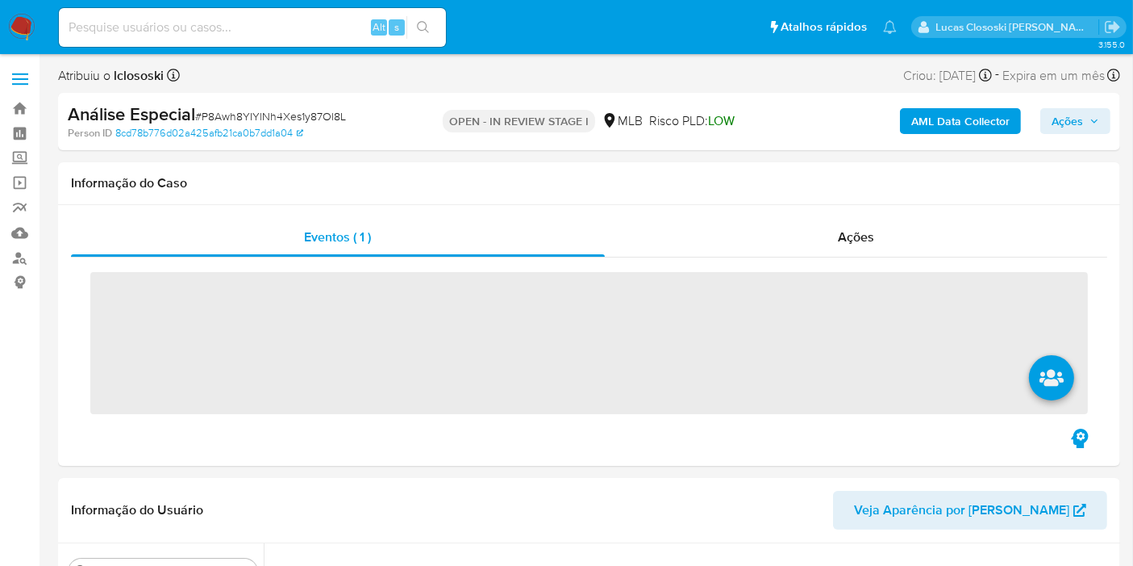
scroll to position [719, 0]
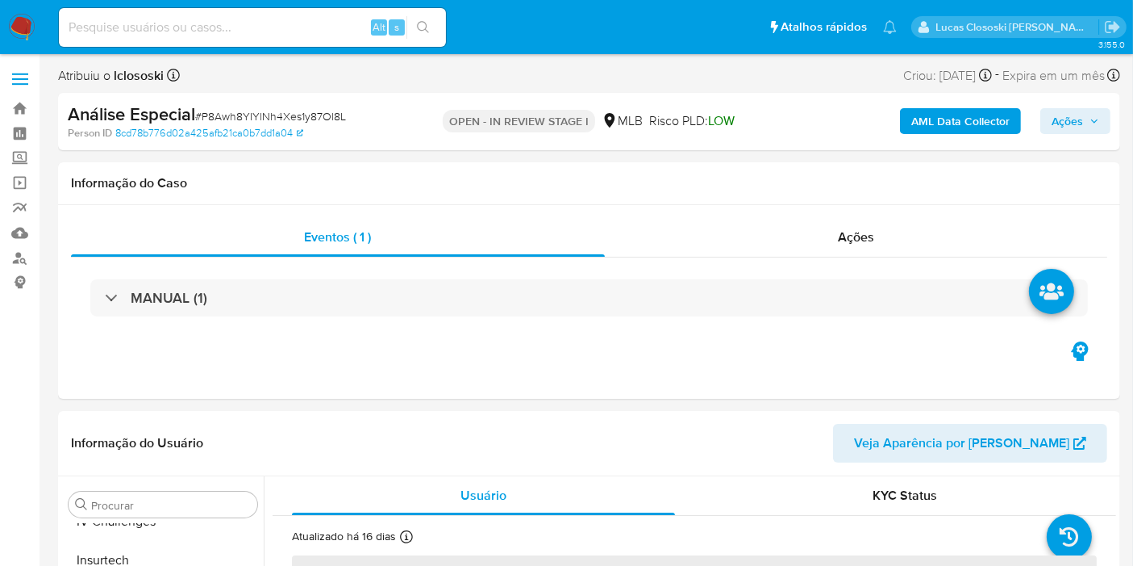
select select "10"
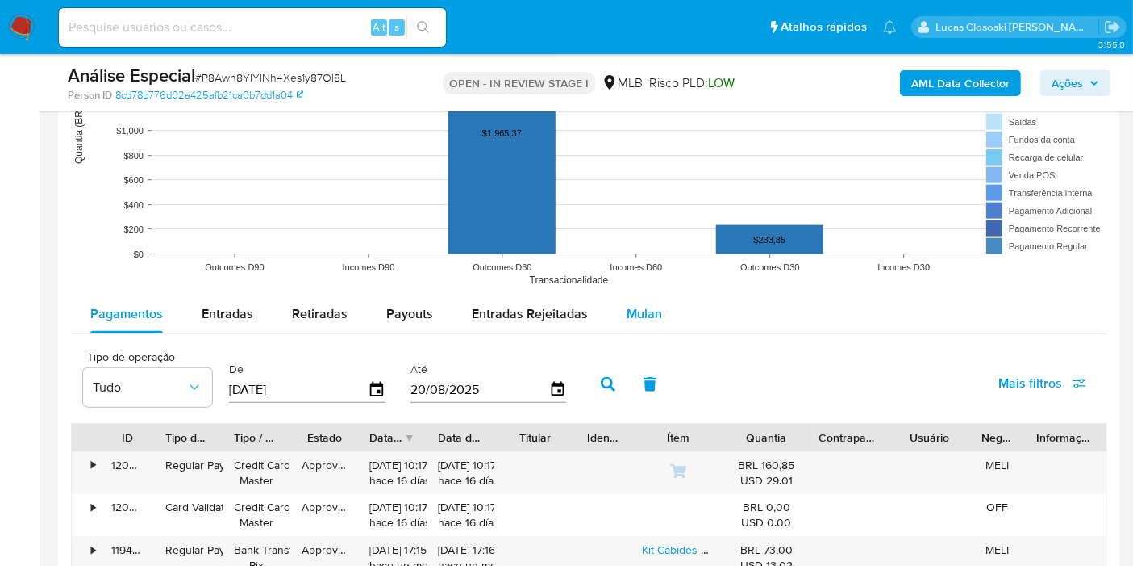
click at [645, 322] on div "Mulan" at bounding box center [644, 313] width 35 height 39
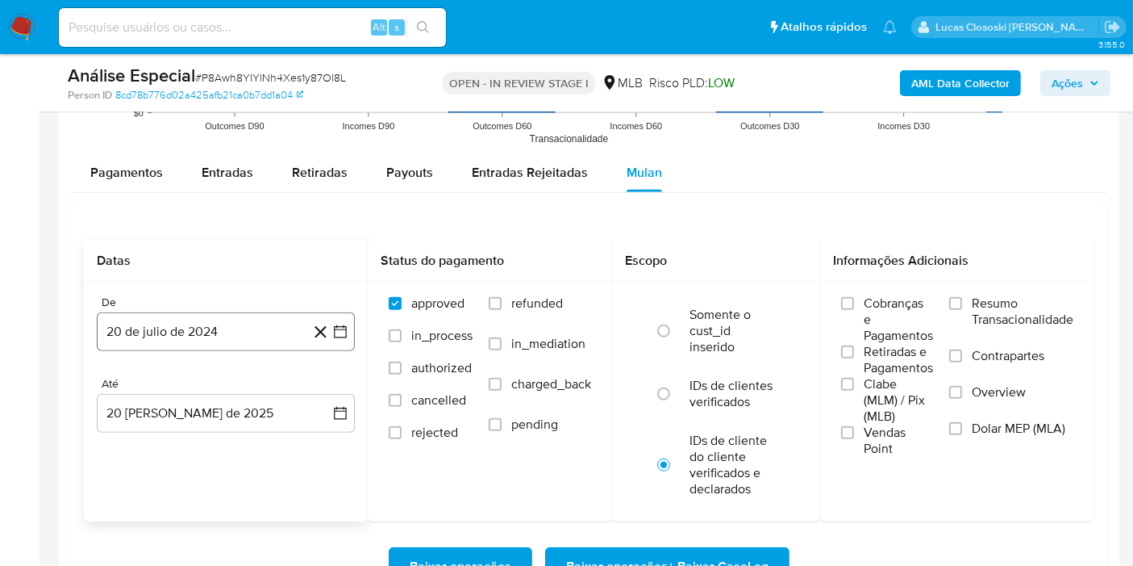
scroll to position [1793, 0]
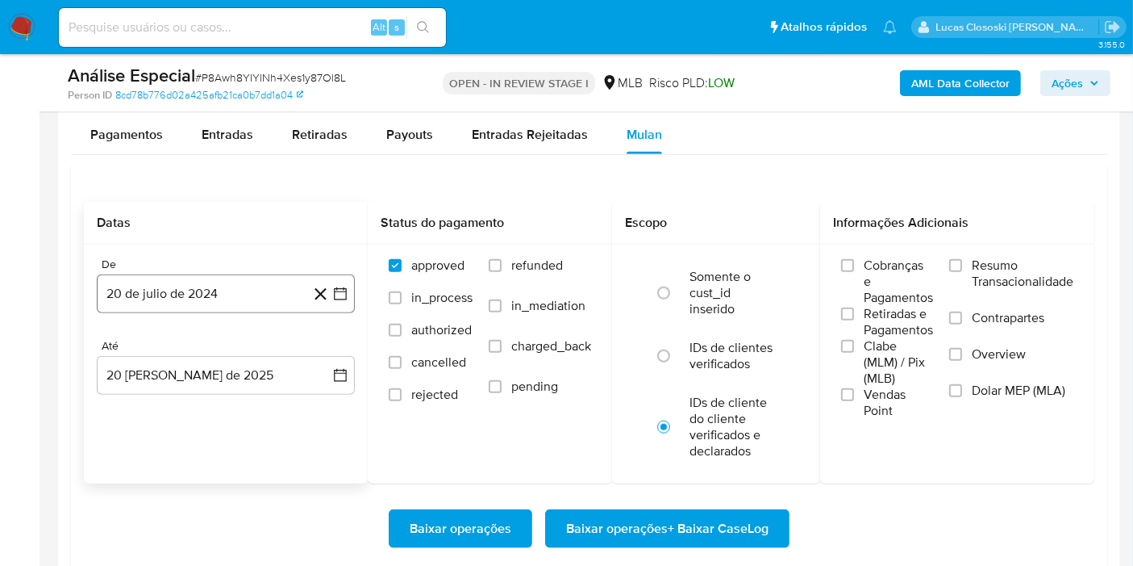
click at [346, 291] on icon "button" at bounding box center [340, 293] width 13 height 13
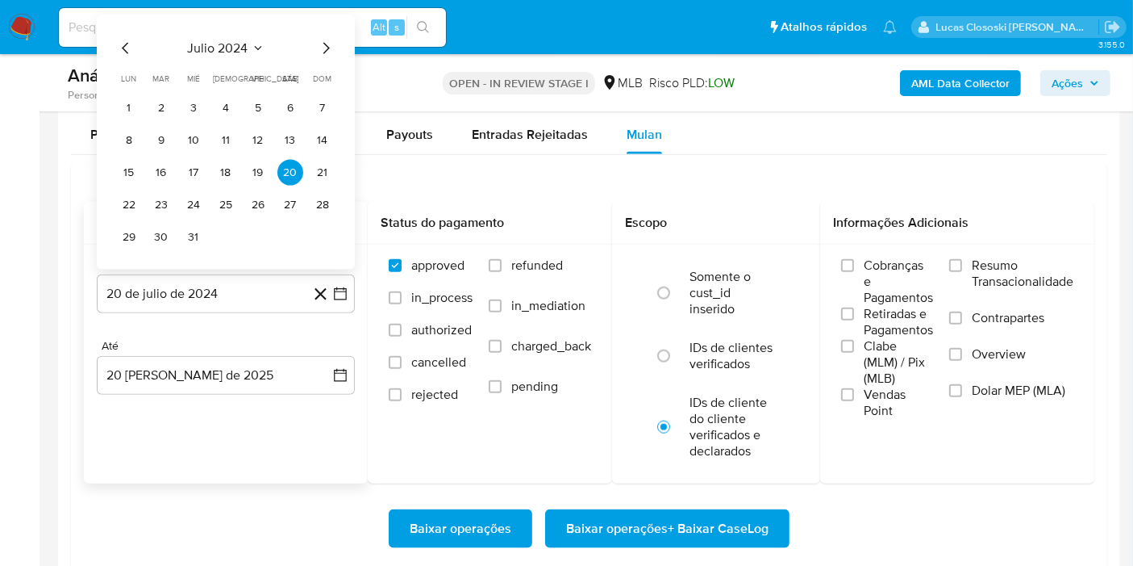
click at [202, 40] on span "julio 2024" at bounding box center [218, 48] width 61 height 16
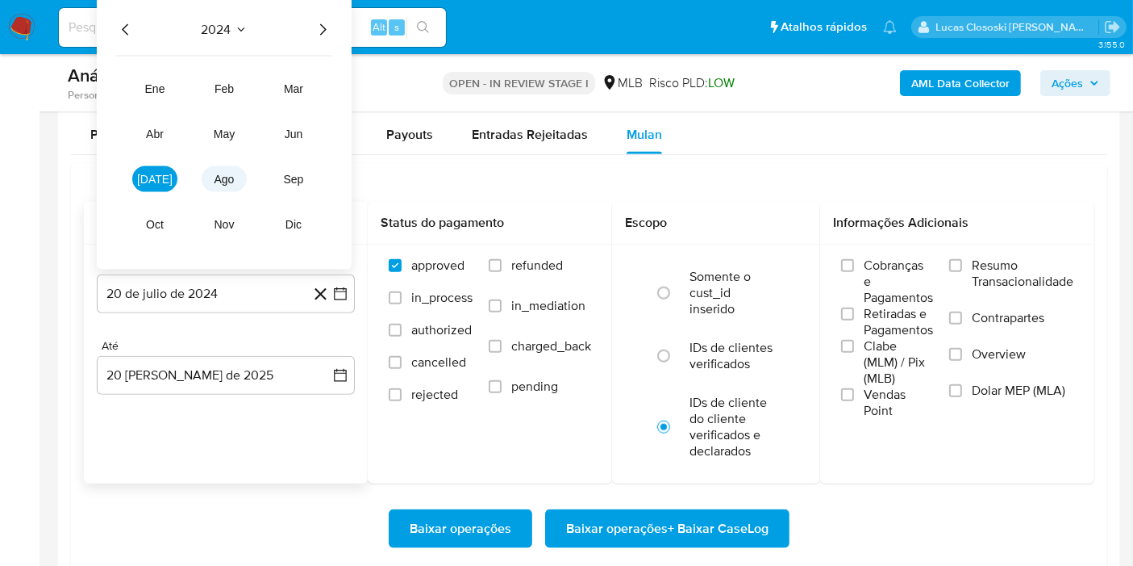
click at [226, 166] on button "ago" at bounding box center [224, 179] width 45 height 26
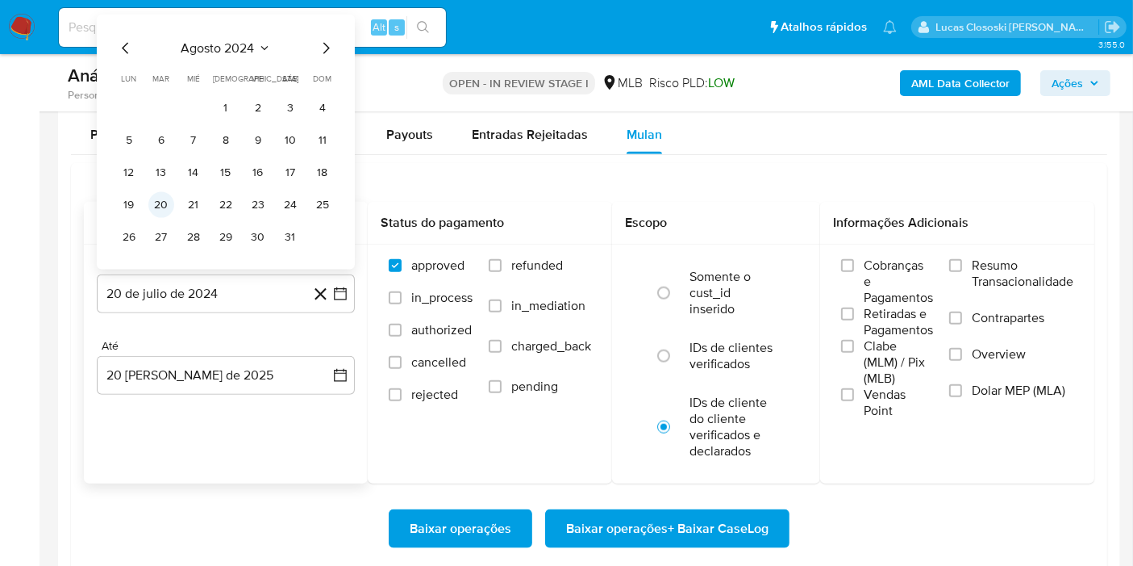
click at [160, 198] on button "20" at bounding box center [161, 205] width 26 height 26
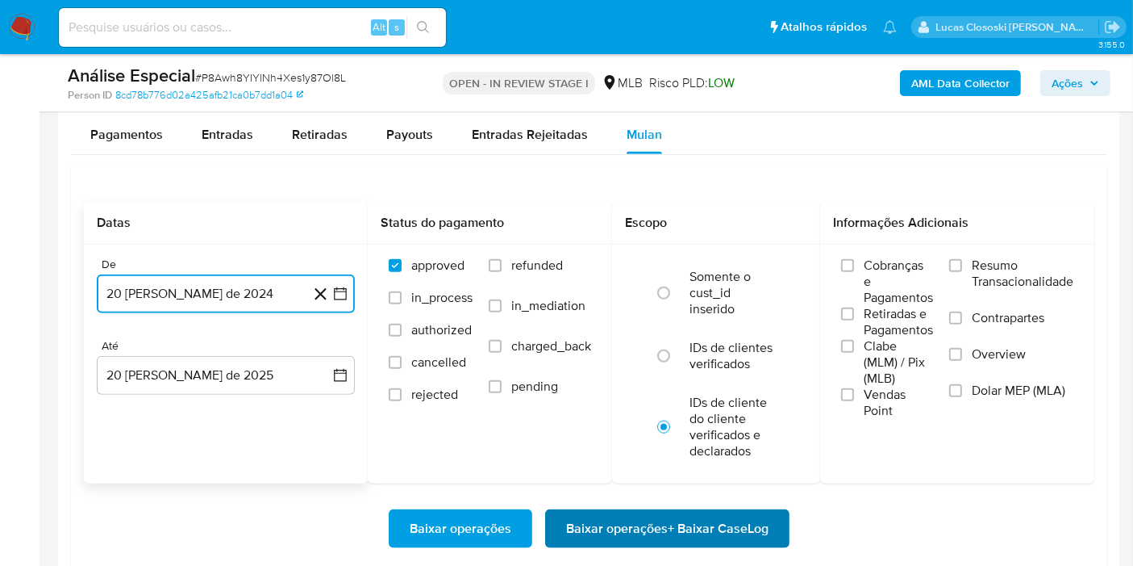
click at [637, 517] on span "Baixar operações + Baixar CaseLog" at bounding box center [667, 528] width 202 height 35
